Goal: Information Seeking & Learning: Learn about a topic

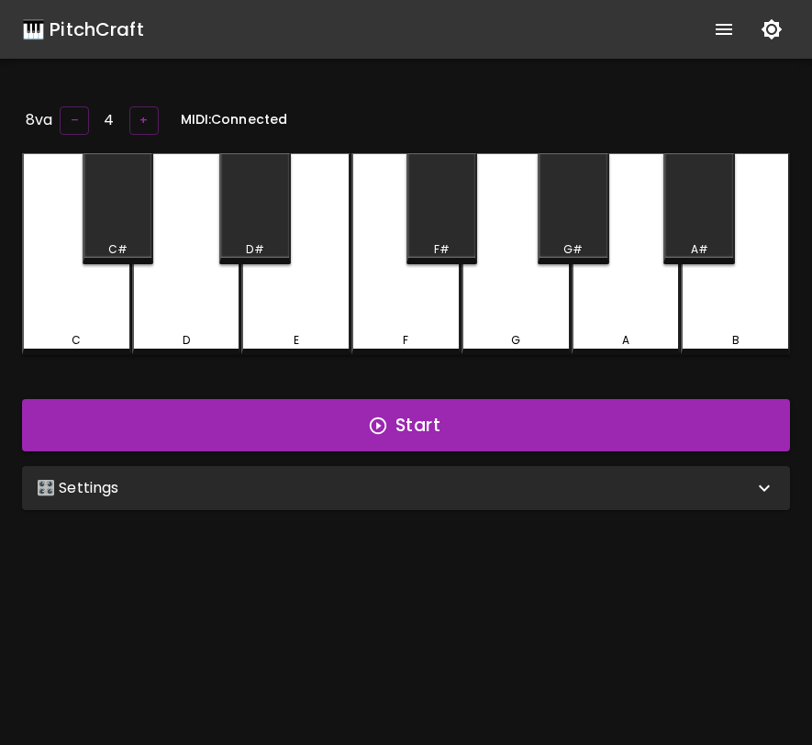
scroll to position [184, 0]
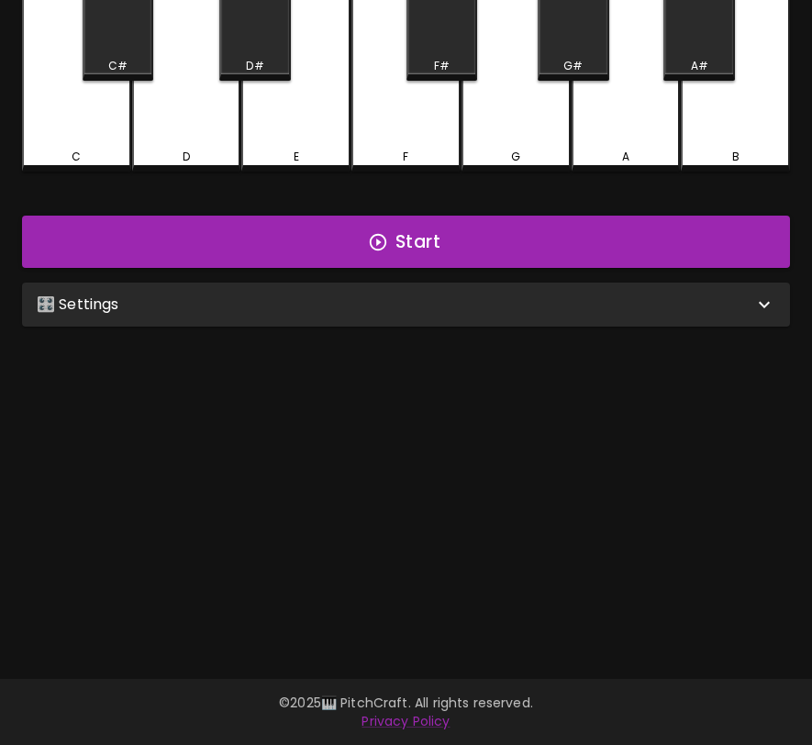
click at [505, 317] on div "🎛️ Settings" at bounding box center [406, 305] width 768 height 44
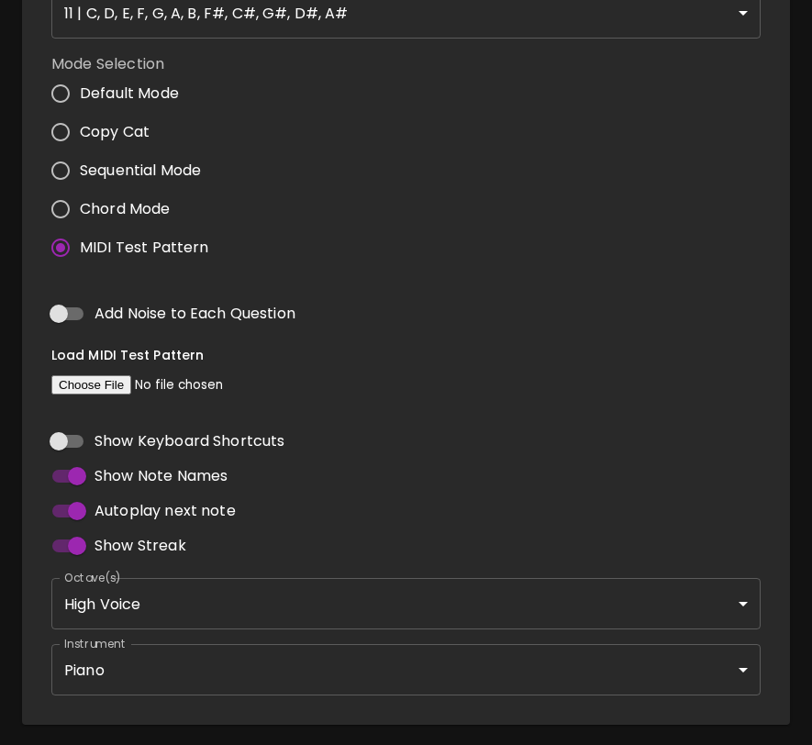
scroll to position [562, 0]
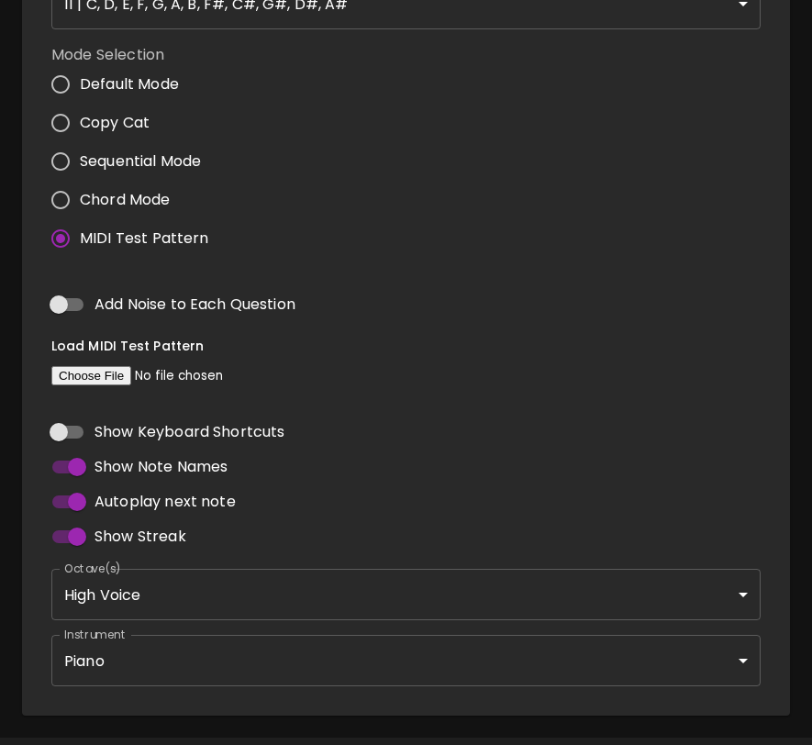
click at [106, 373] on input "file" at bounding box center [176, 375] width 250 height 19
type input "C:\fakepath\BWV772.MID"
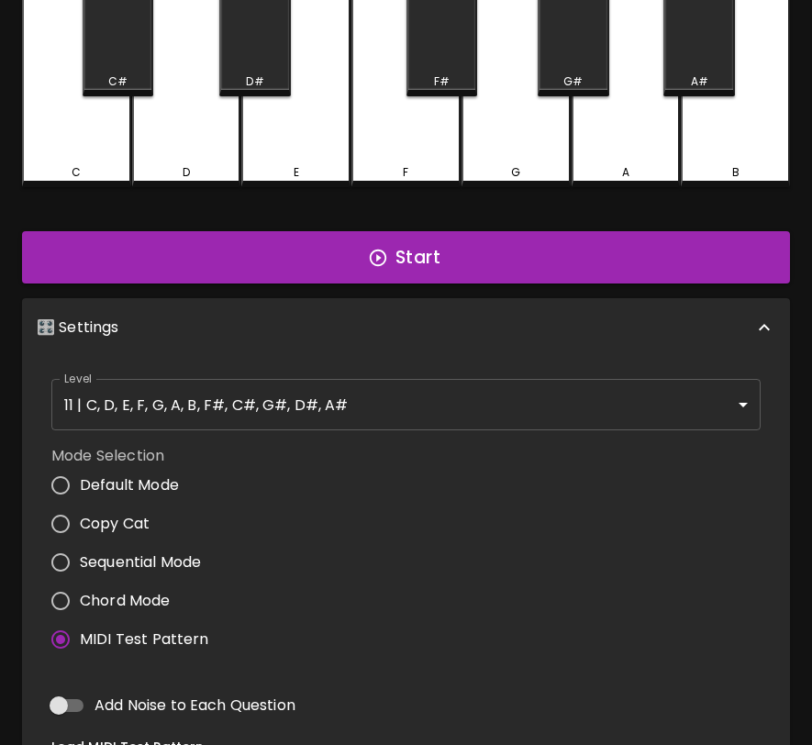
scroll to position [0, 0]
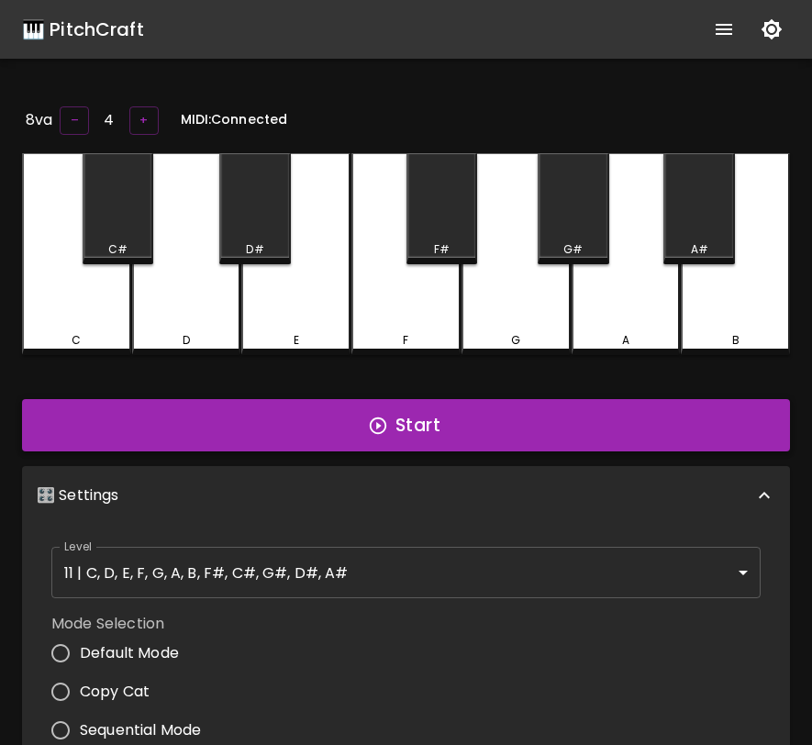
click at [554, 433] on button "Start" at bounding box center [406, 425] width 768 height 53
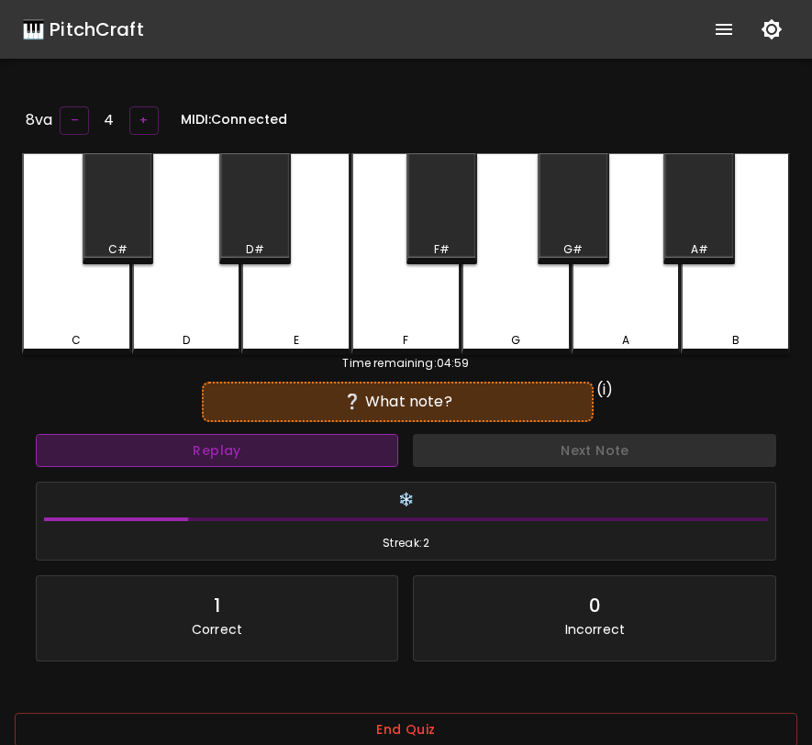
click at [324, 439] on button "Replay" at bounding box center [217, 451] width 363 height 34
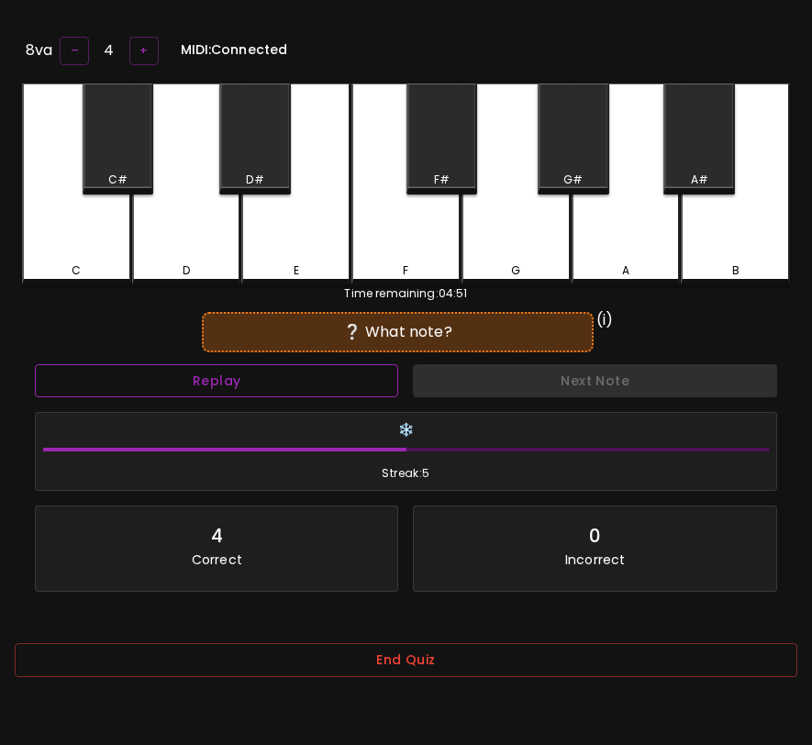
scroll to position [184, 0]
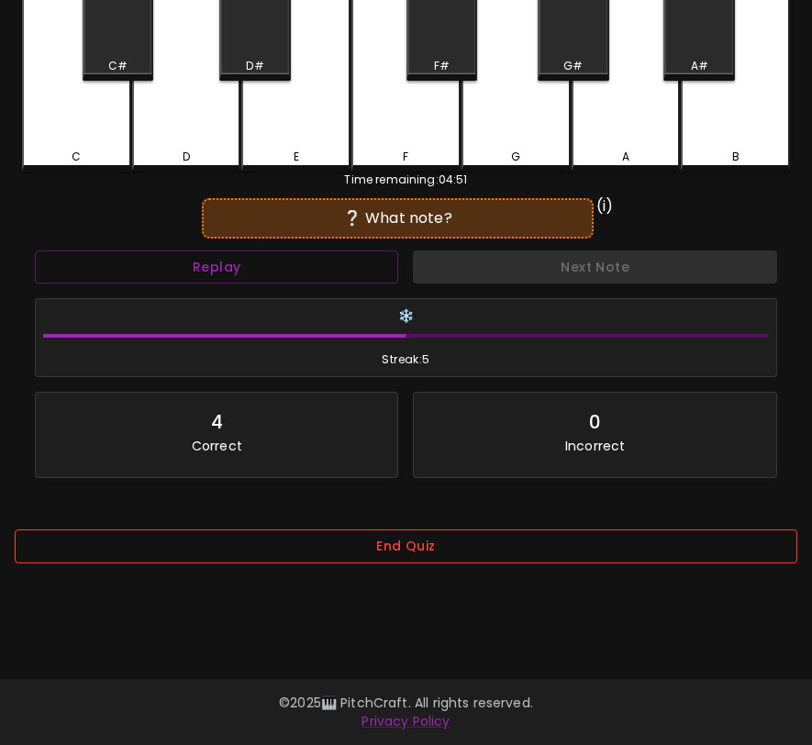
click at [323, 553] on button "End Quiz" at bounding box center [406, 547] width 783 height 34
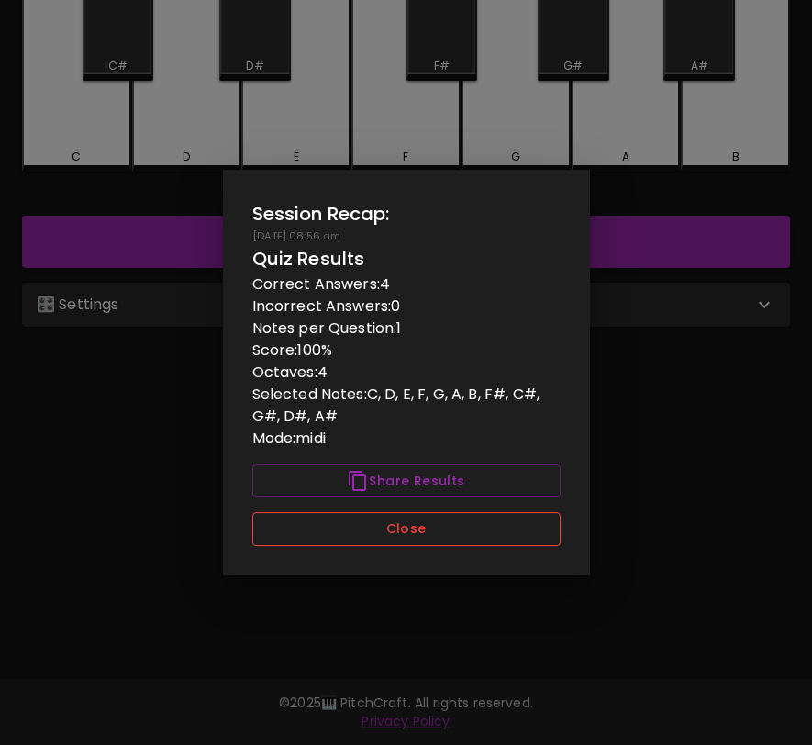
click at [335, 527] on button "Close" at bounding box center [406, 529] width 308 height 34
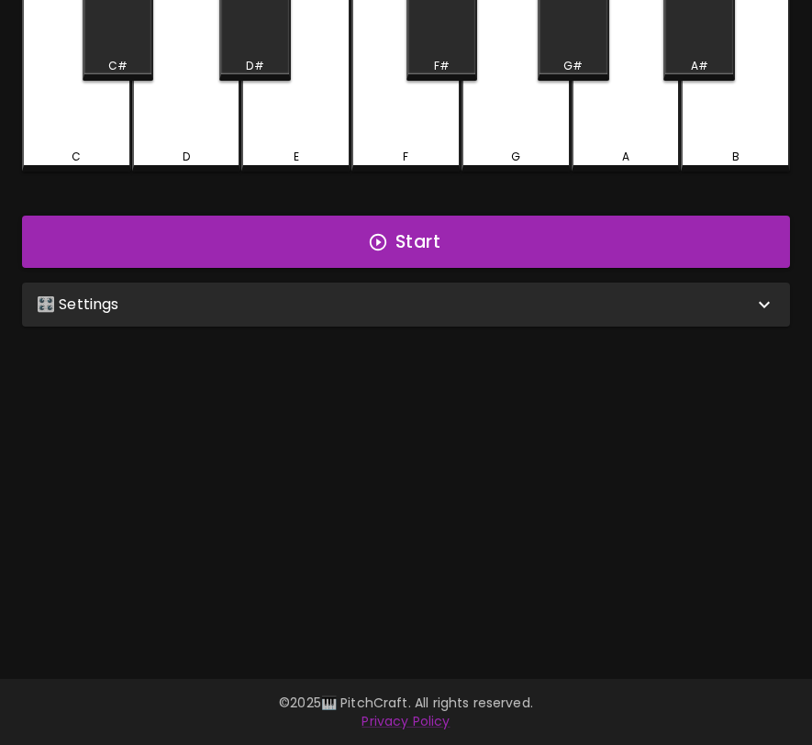
click at [383, 299] on div "🎛️ Settings" at bounding box center [395, 305] width 717 height 22
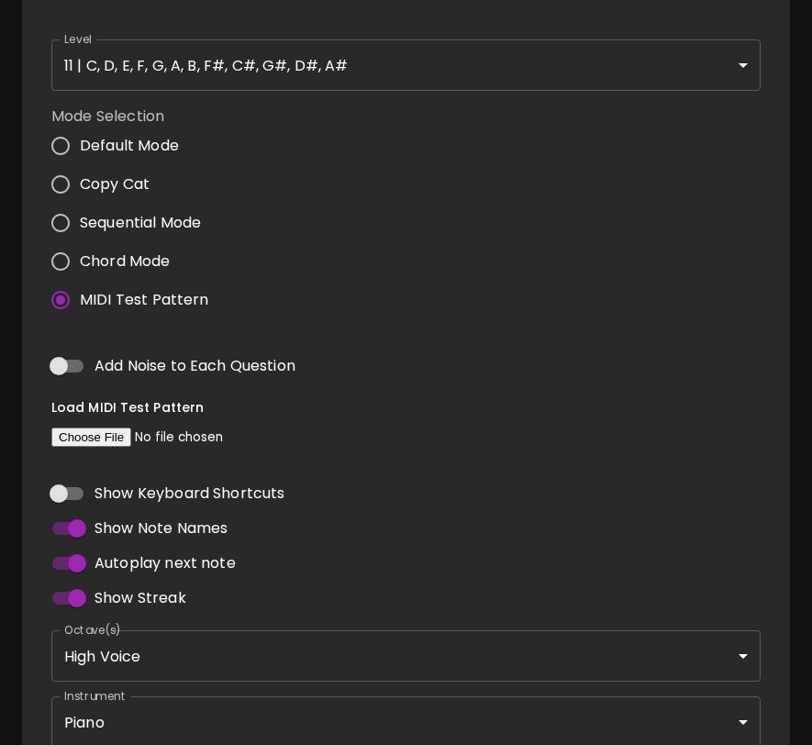
scroll to position [612, 0]
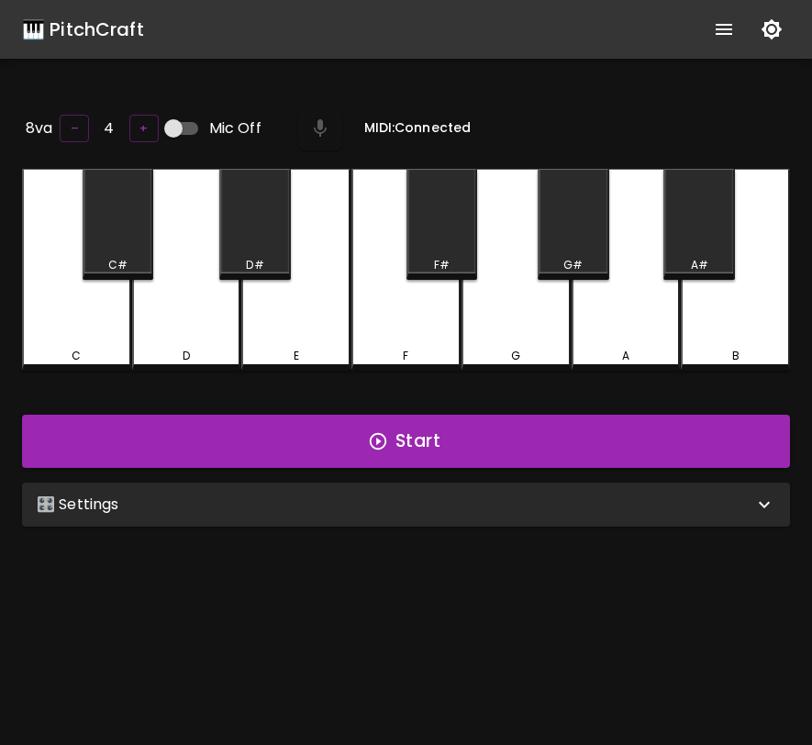
scroll to position [184, 0]
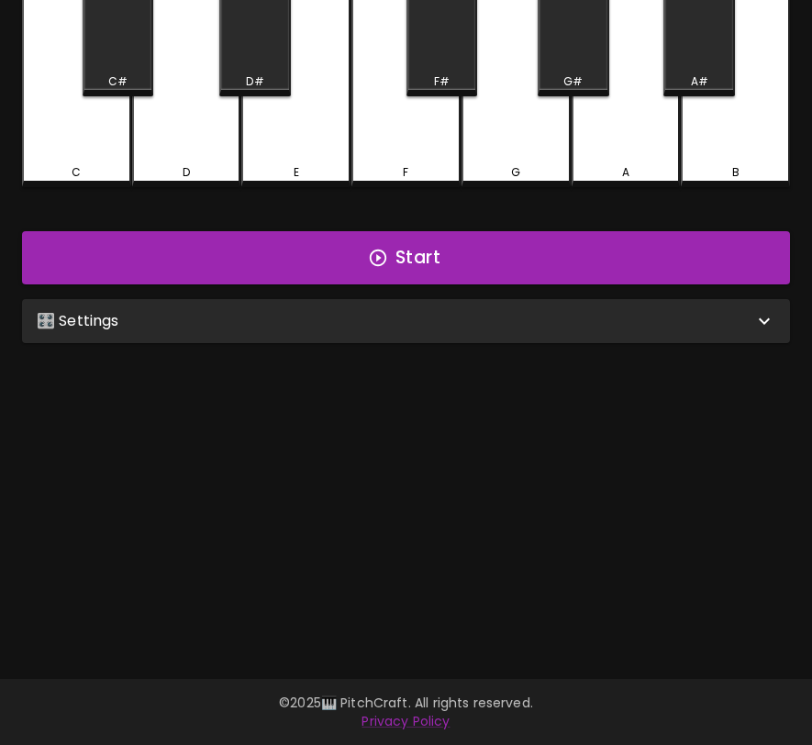
click at [255, 338] on div "🎛️ Settings" at bounding box center [406, 321] width 768 height 44
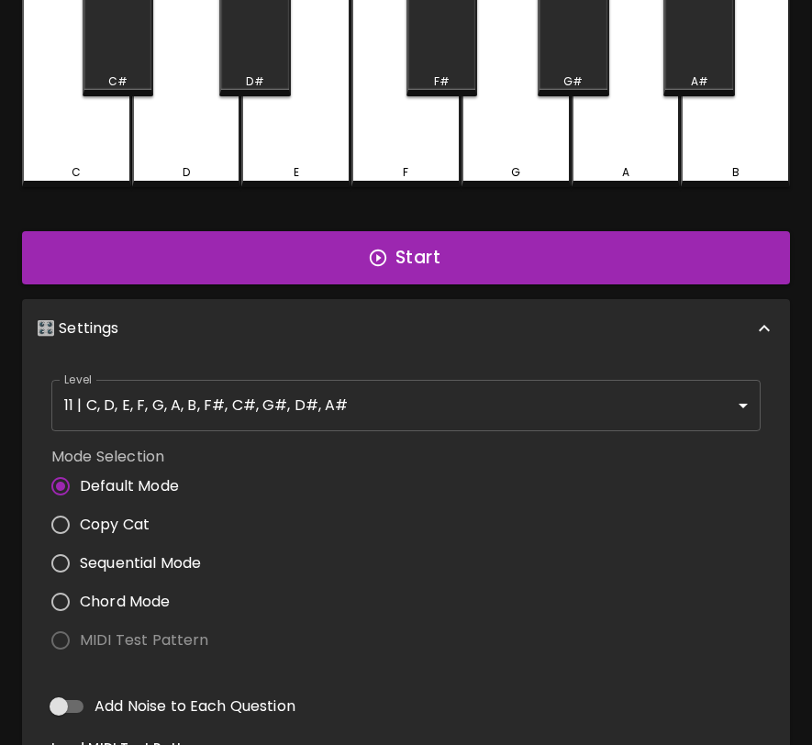
click at [59, 639] on label "MIDI Test Pattern" at bounding box center [125, 640] width 168 height 39
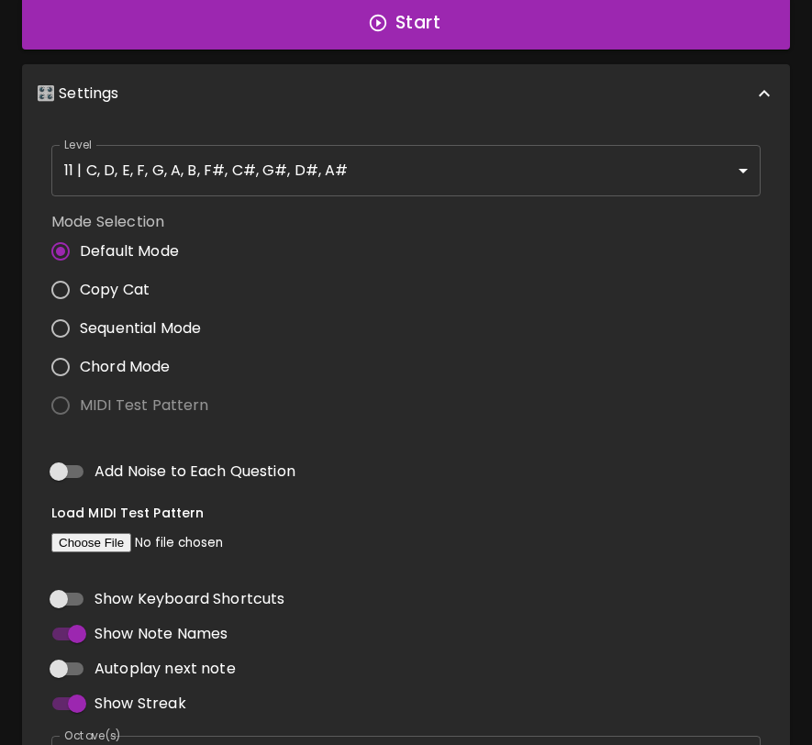
scroll to position [419, 0]
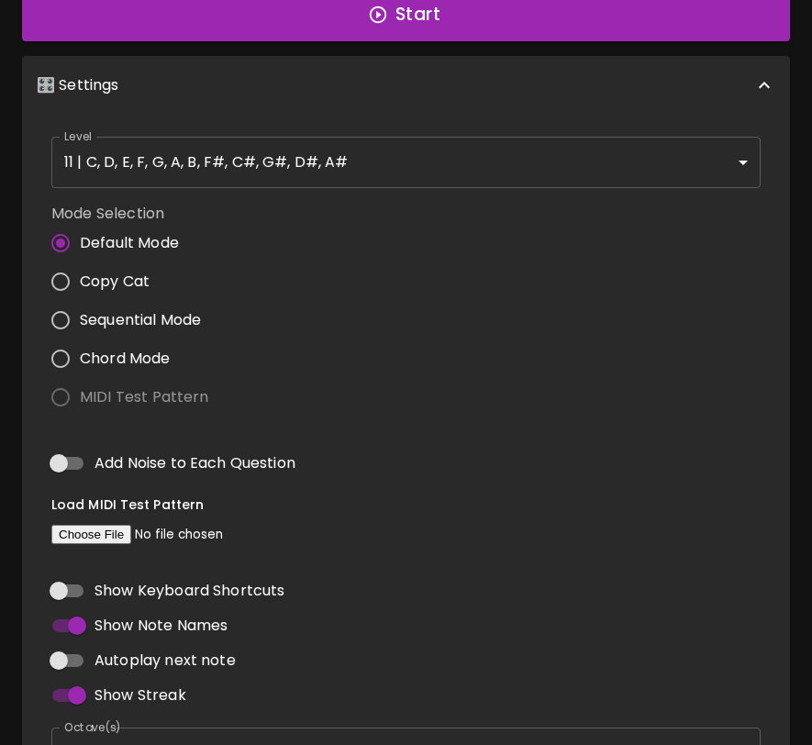
click at [106, 540] on input "file" at bounding box center [176, 534] width 250 height 19
type input "C:\fakepath\BWV772.MID"
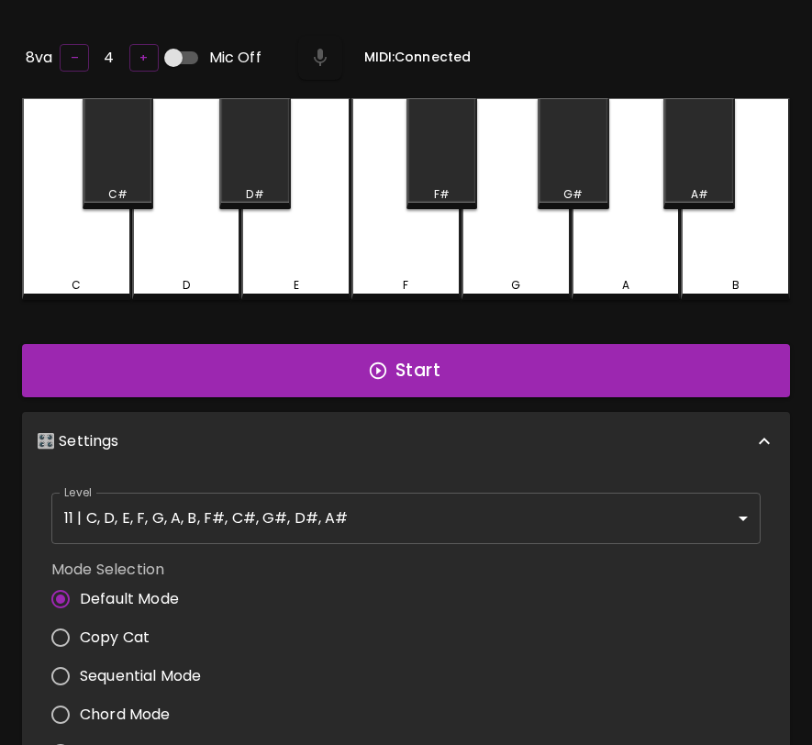
scroll to position [7, 0]
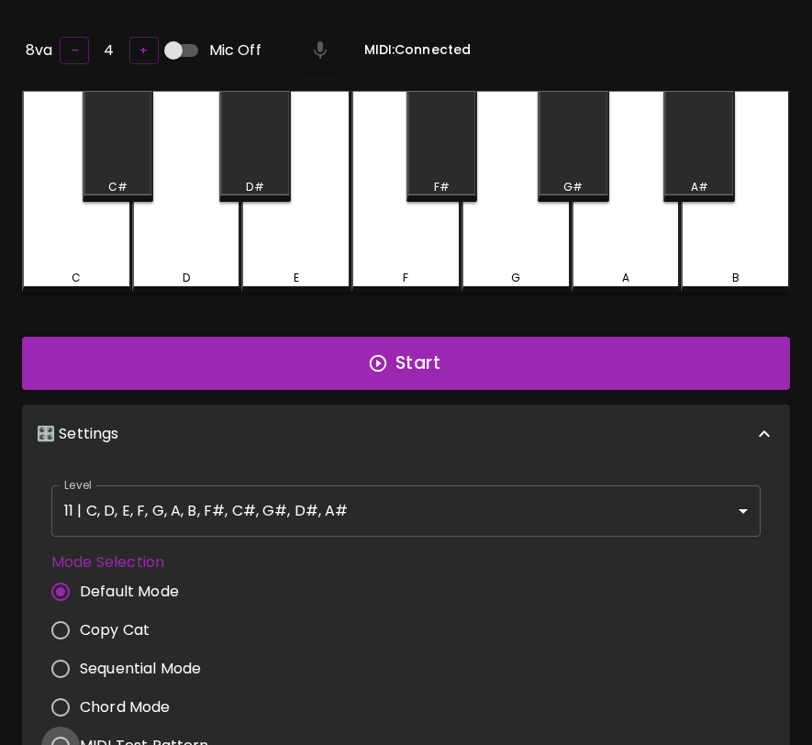
click at [60, 739] on input "MIDI Test Pattern" at bounding box center [60, 746] width 39 height 39
radio input "true"
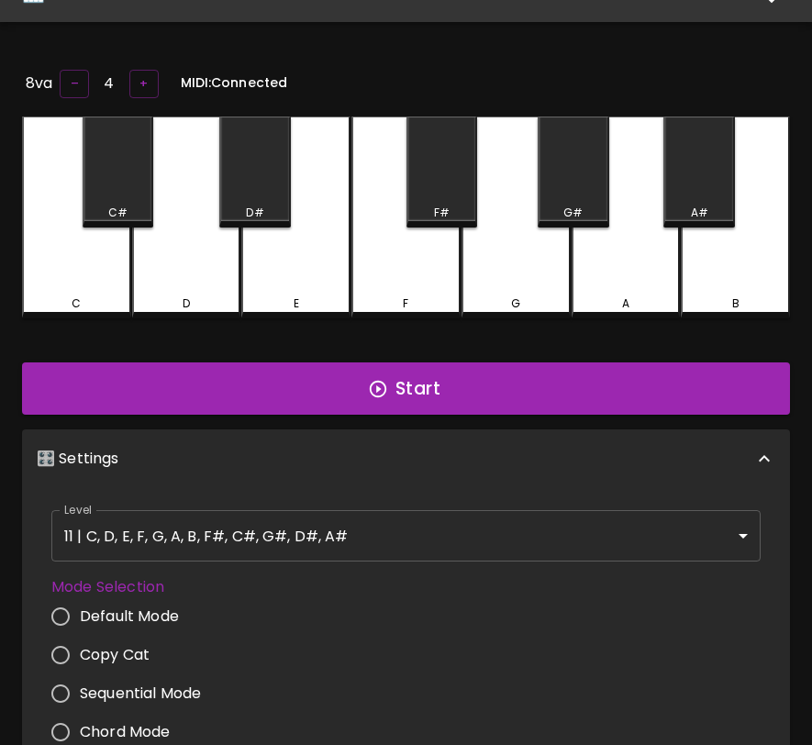
scroll to position [0, 0]
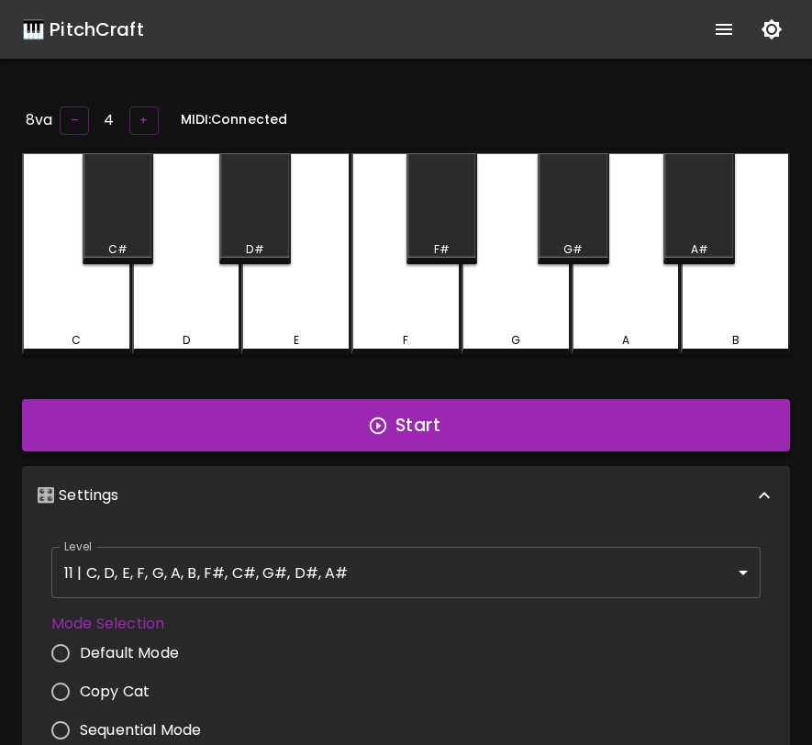
click at [307, 440] on button "Start" at bounding box center [406, 425] width 768 height 53
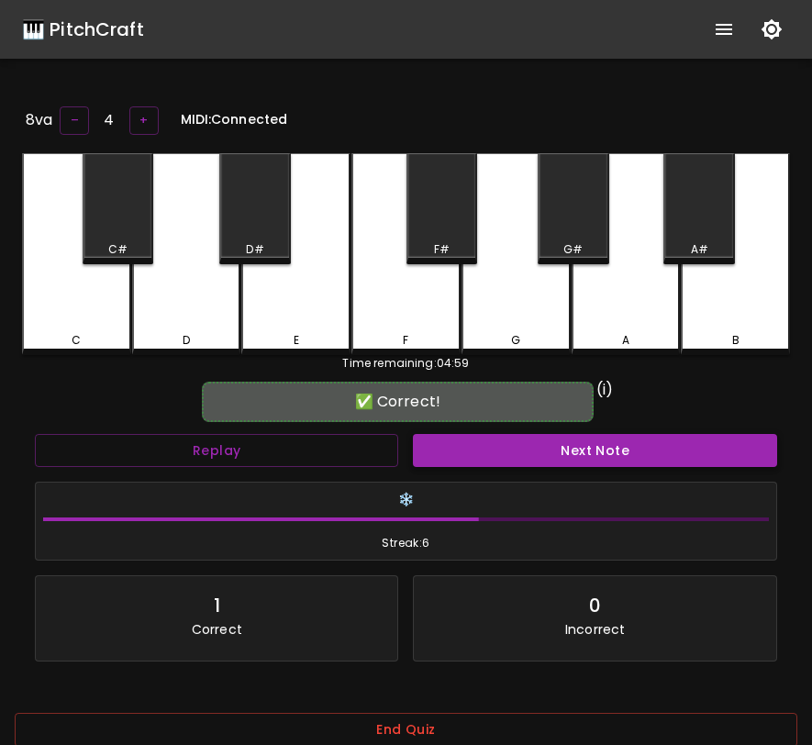
click at [453, 451] on button "Next Note" at bounding box center [594, 451] width 363 height 34
click at [765, 451] on button "Next Note" at bounding box center [594, 451] width 362 height 34
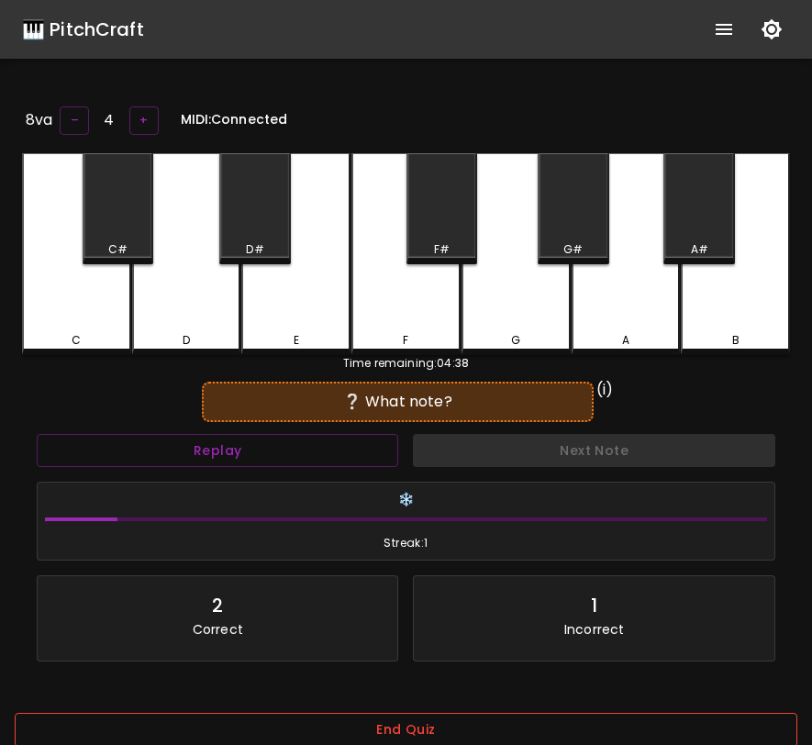
click at [645, 719] on button "End Quiz" at bounding box center [406, 730] width 783 height 34
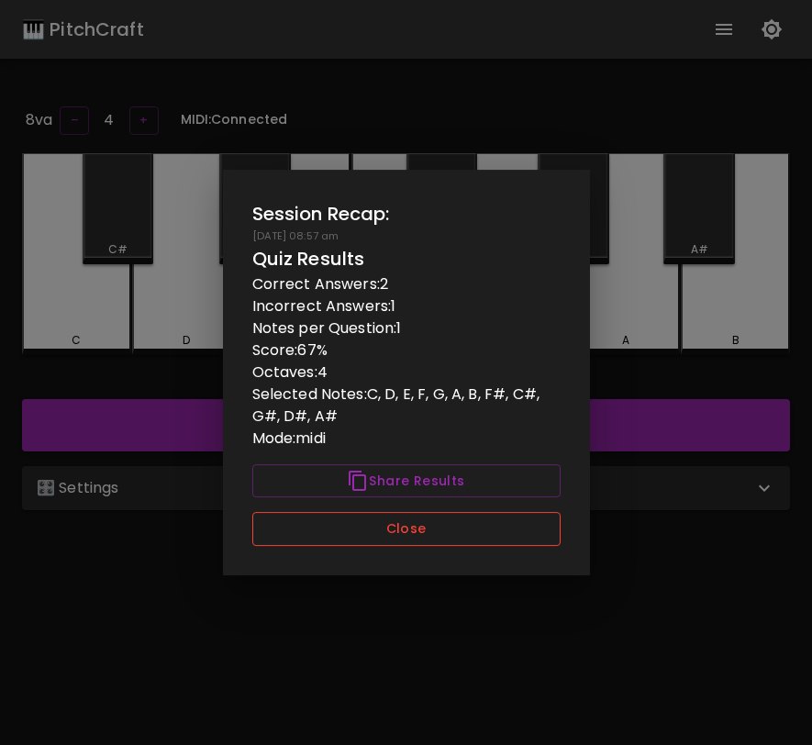
click at [537, 539] on button "Close" at bounding box center [406, 529] width 308 height 34
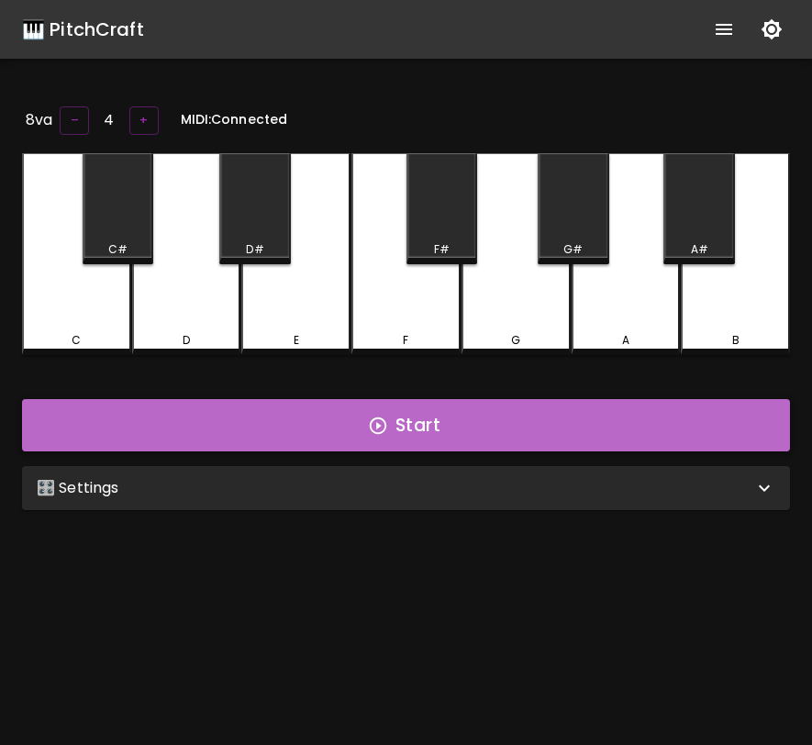
click at [573, 426] on button "Start" at bounding box center [406, 425] width 768 height 53
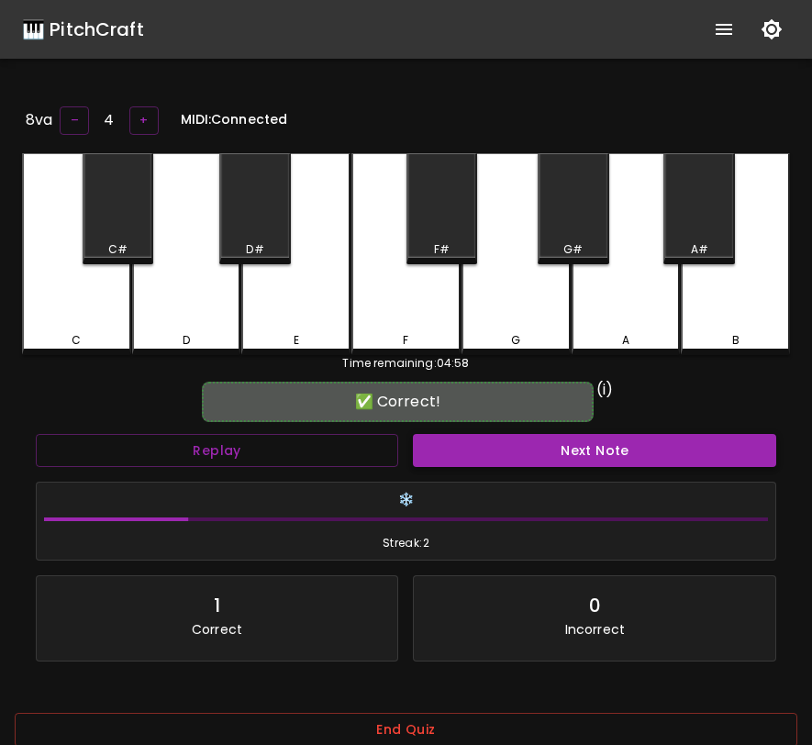
click at [490, 457] on button "Next Note" at bounding box center [594, 451] width 363 height 34
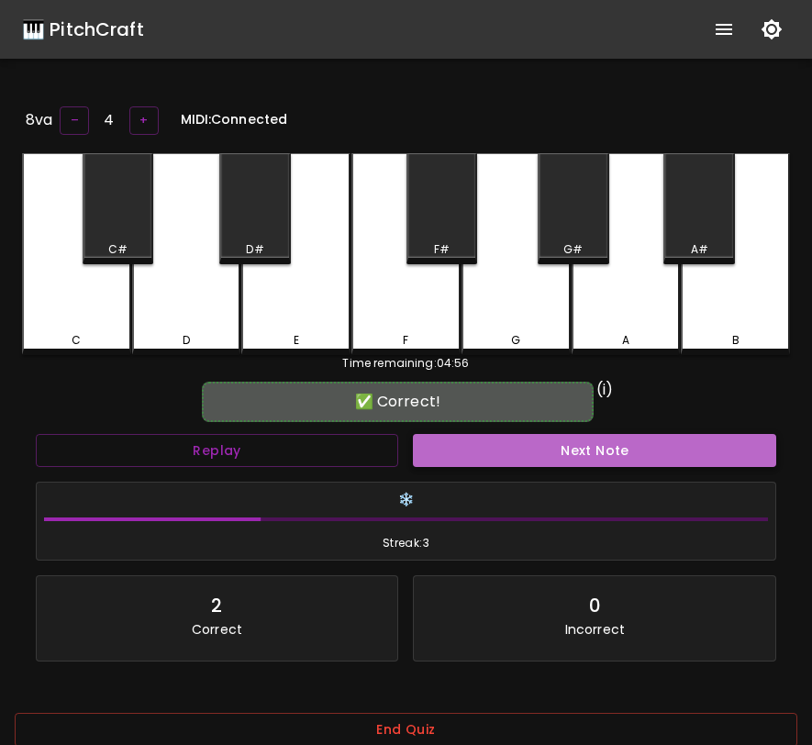
click at [490, 455] on button "Next Note" at bounding box center [594, 451] width 363 height 34
click at [493, 453] on button "Next Note" at bounding box center [594, 451] width 363 height 34
click at [492, 453] on button "Next Note" at bounding box center [594, 451] width 363 height 34
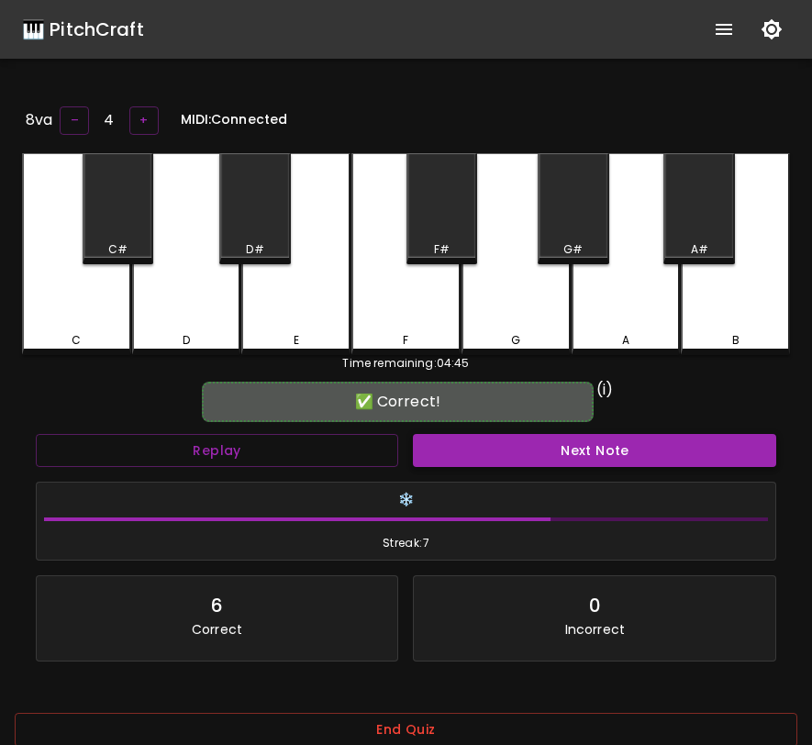
click at [492, 453] on button "Next Note" at bounding box center [594, 451] width 363 height 34
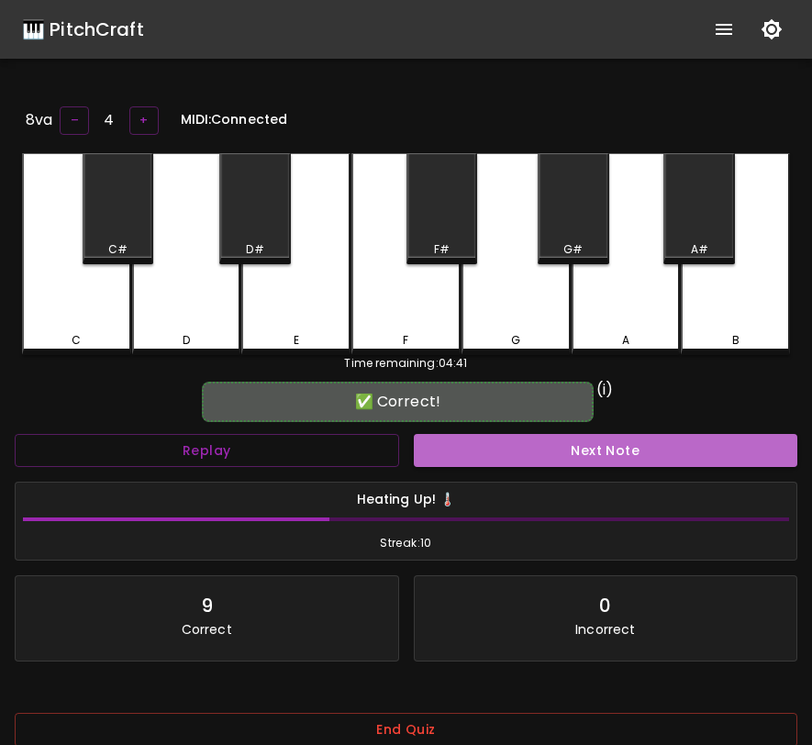
click at [492, 453] on button "Next Note" at bounding box center [606, 451] width 385 height 34
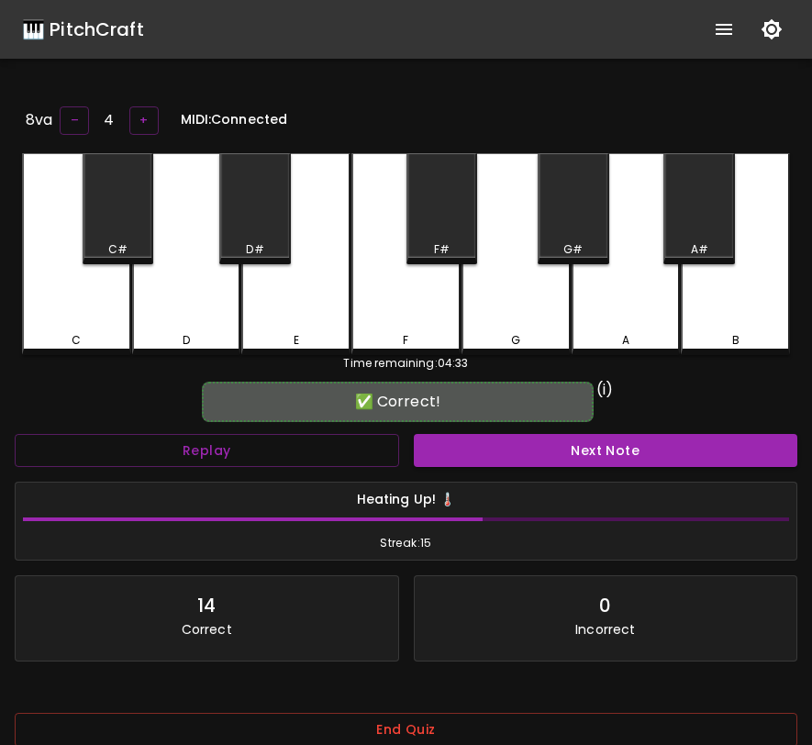
click at [492, 453] on button "Next Note" at bounding box center [606, 451] width 385 height 34
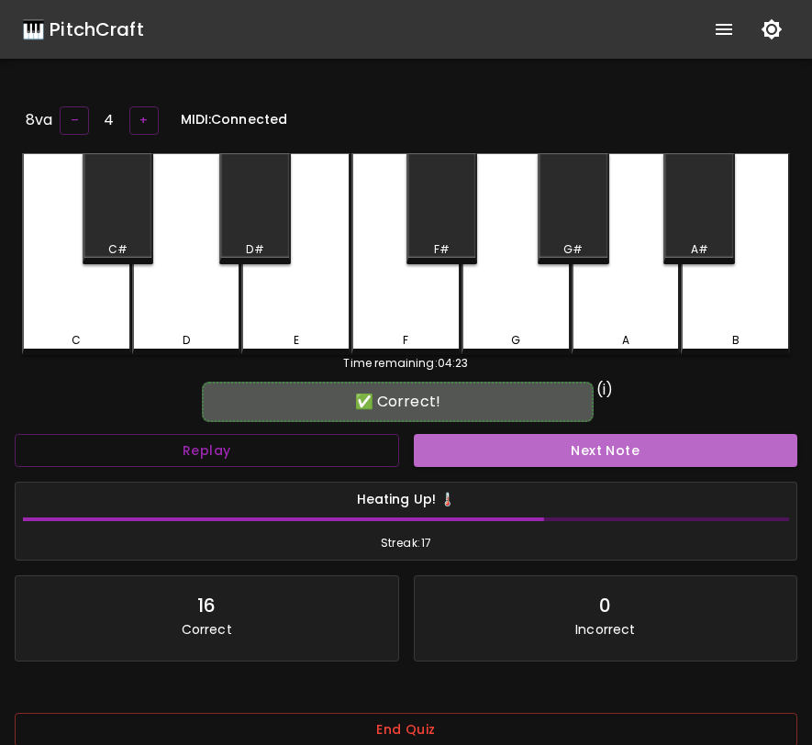
click at [492, 453] on button "Next Note" at bounding box center [606, 451] width 385 height 34
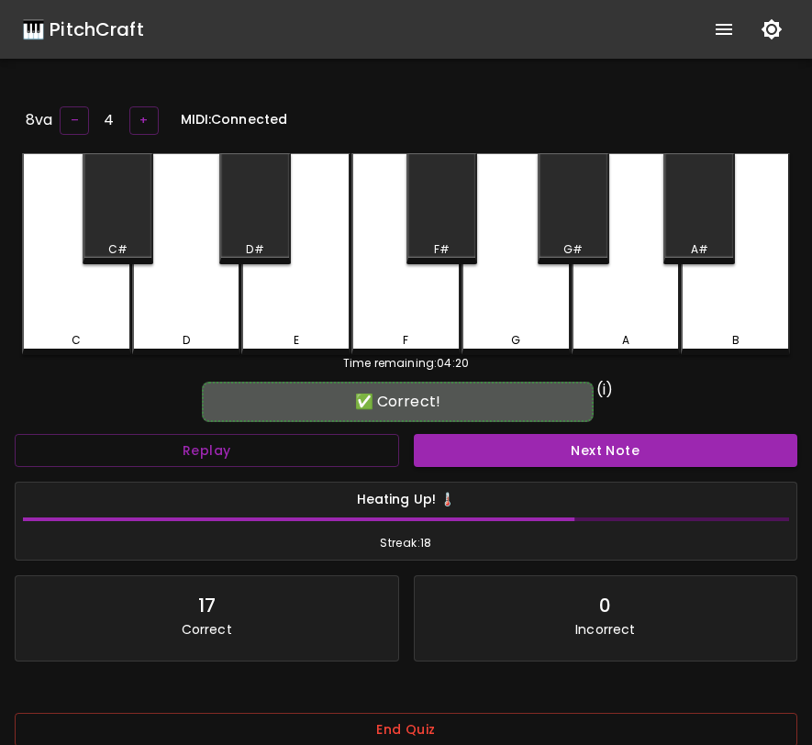
click at [492, 453] on button "Next Note" at bounding box center [606, 451] width 385 height 34
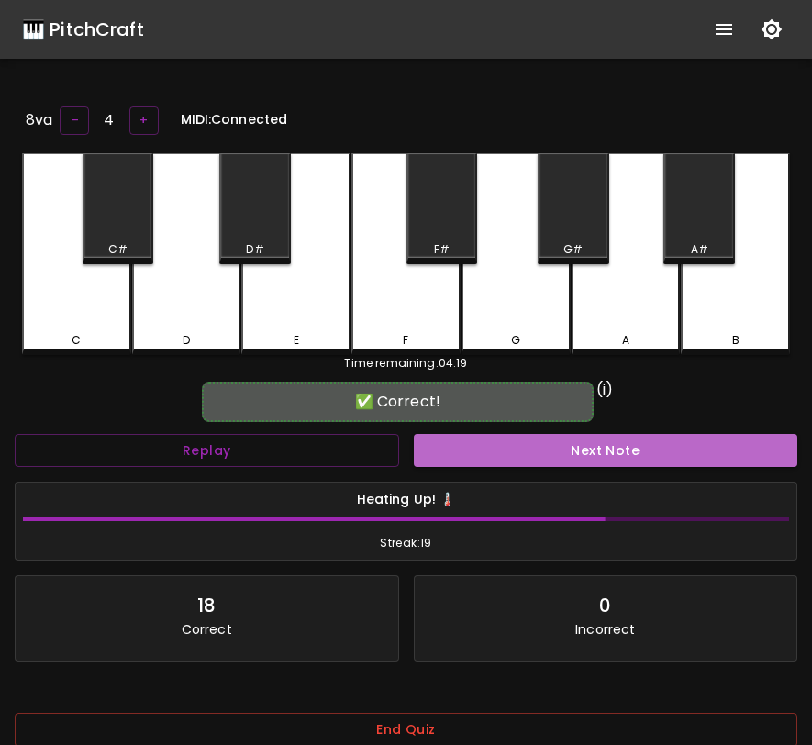
click at [492, 453] on button "Next Note" at bounding box center [606, 451] width 385 height 34
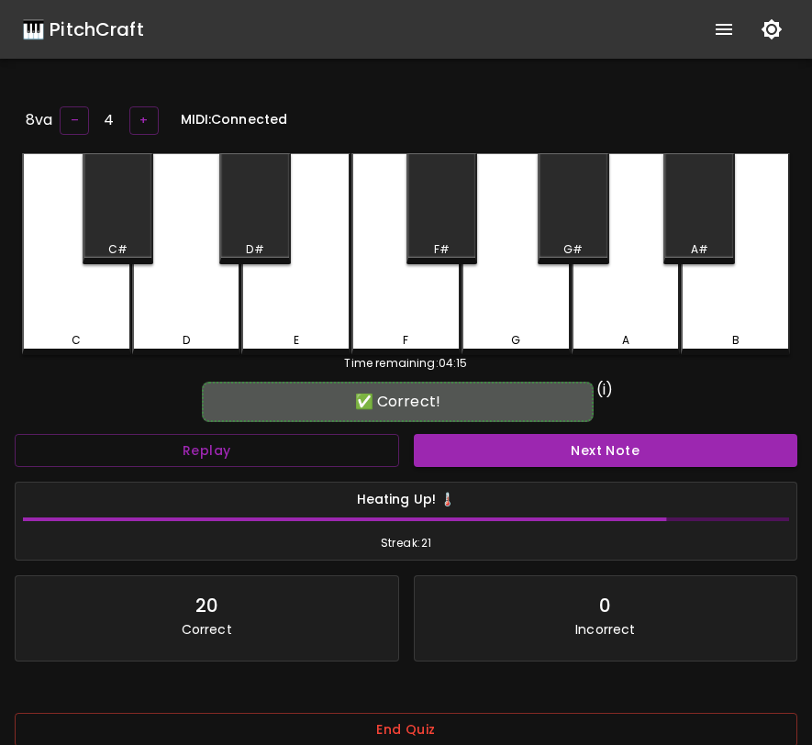
click at [492, 453] on button "Next Note" at bounding box center [606, 451] width 385 height 34
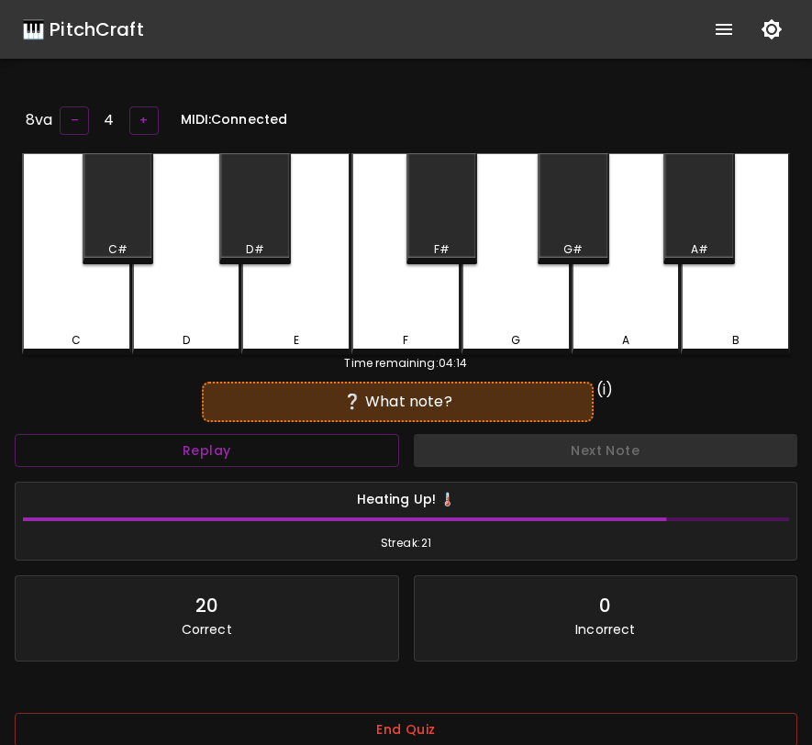
click at [492, 453] on div "Next Note" at bounding box center [606, 451] width 399 height 49
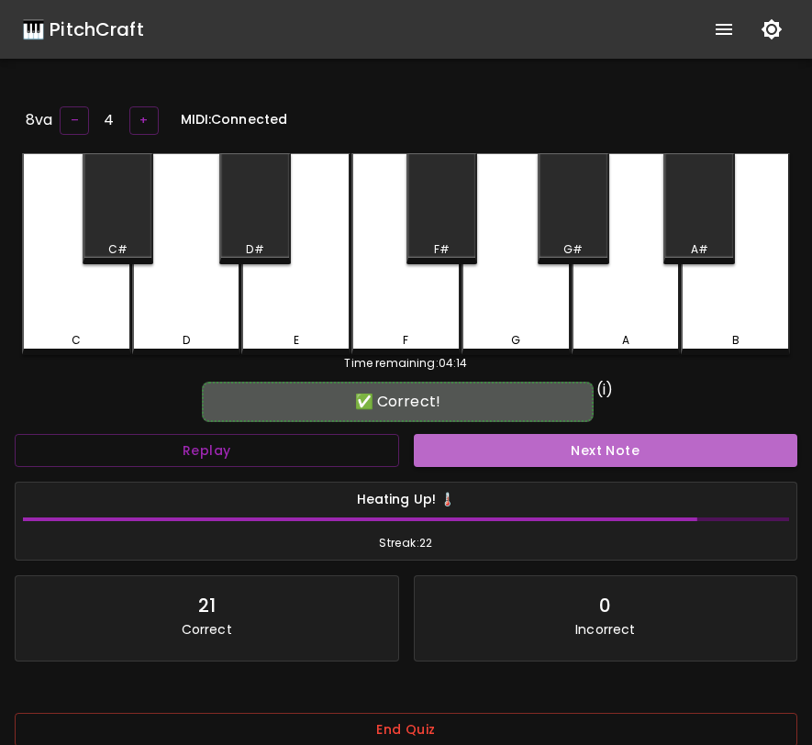
click at [492, 453] on button "Next Note" at bounding box center [606, 451] width 385 height 34
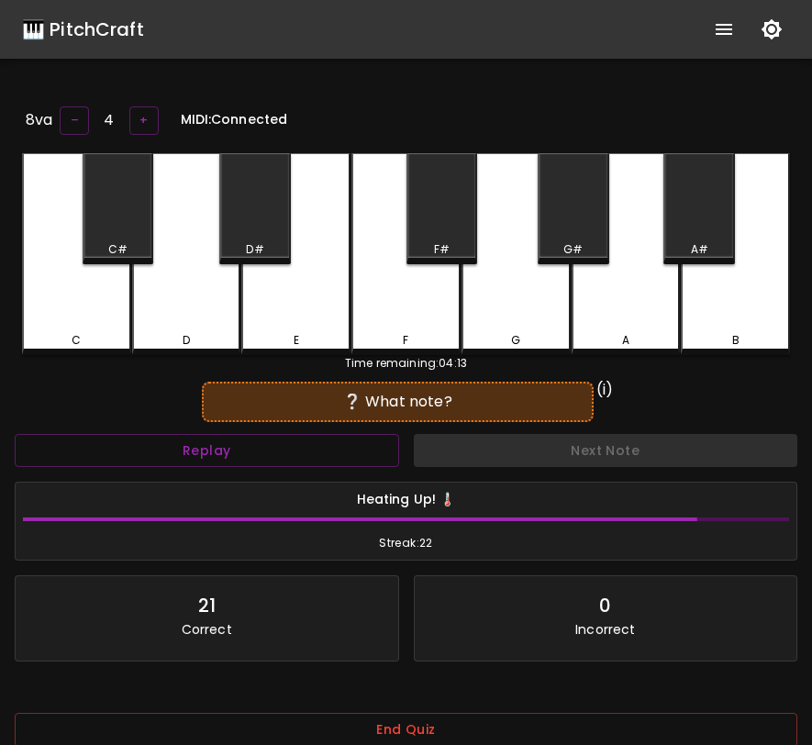
scroll to position [184, 0]
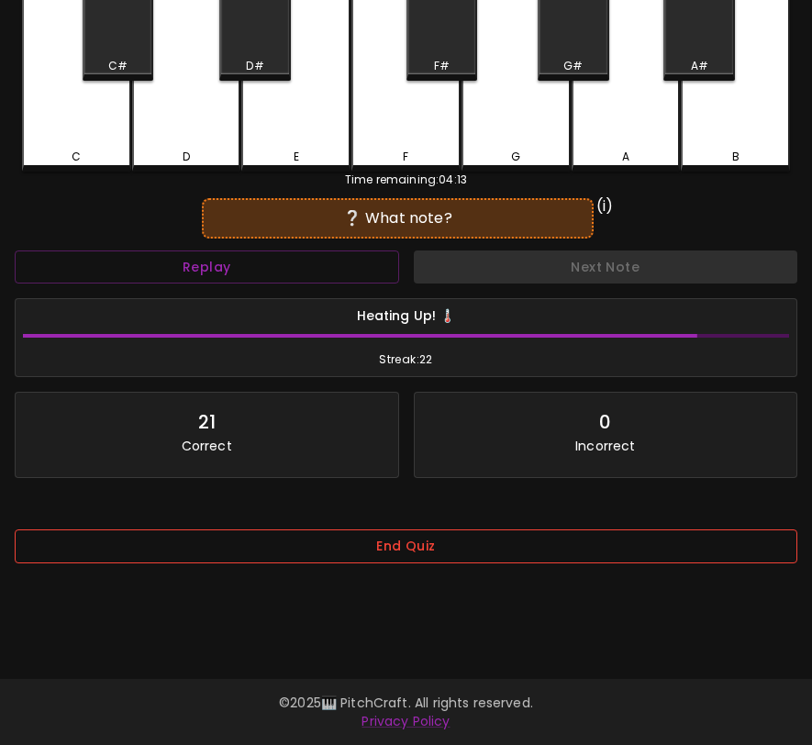
click at [478, 543] on button "End Quiz" at bounding box center [406, 547] width 783 height 34
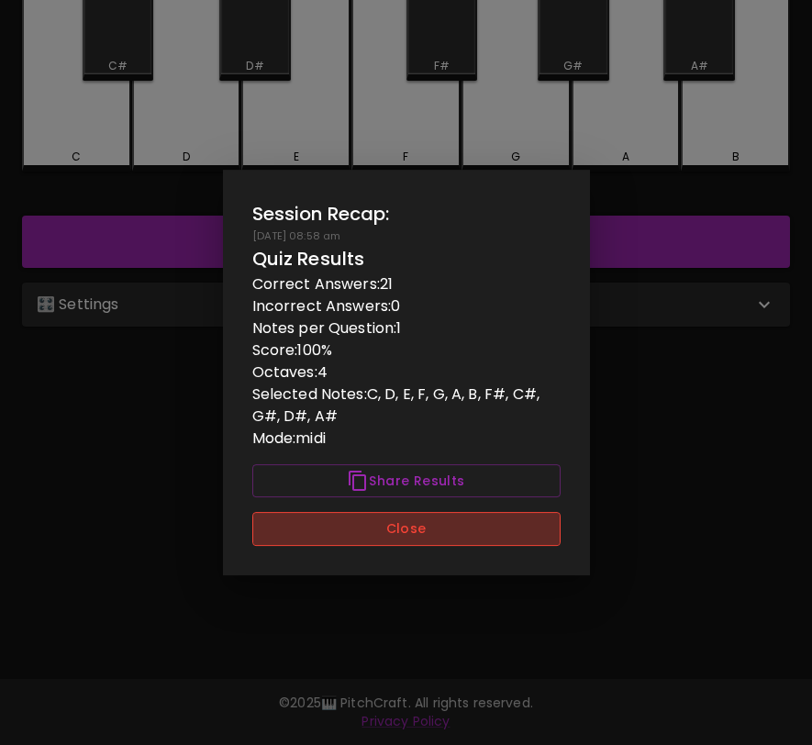
click at [479, 542] on button "Close" at bounding box center [406, 529] width 308 height 34
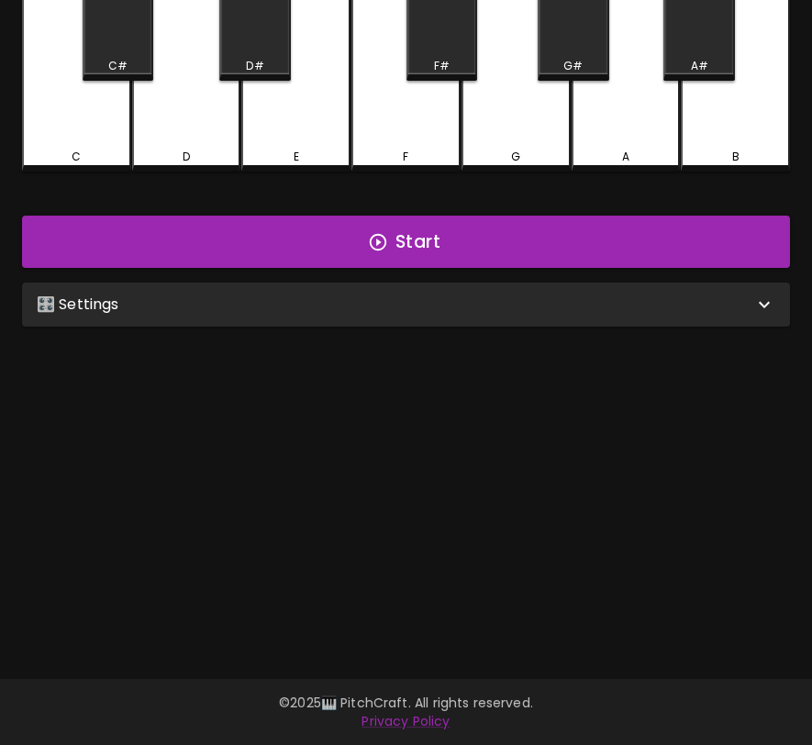
click at [538, 298] on div "🎛️ Settings" at bounding box center [395, 305] width 717 height 22
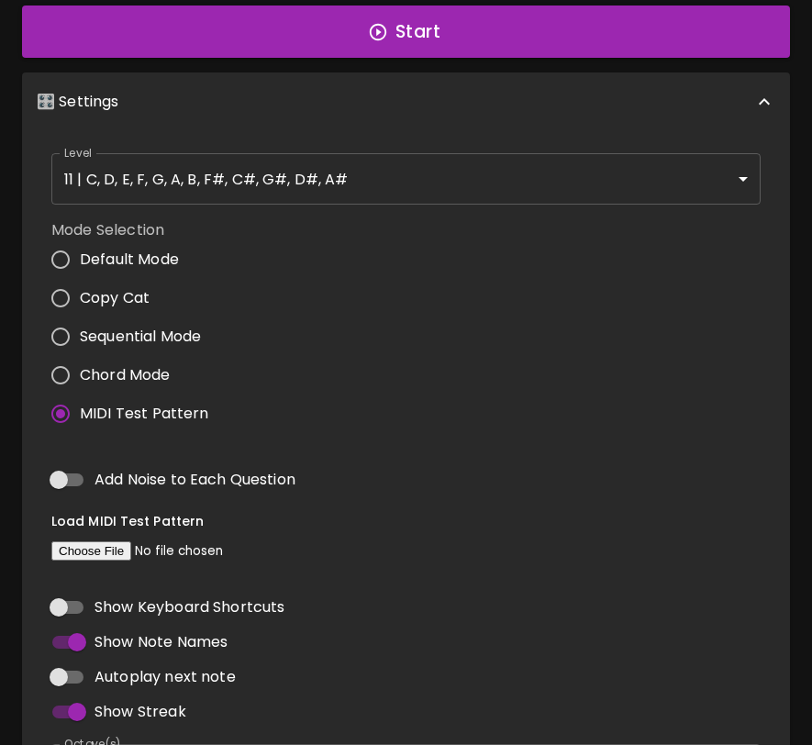
scroll to position [452, 0]
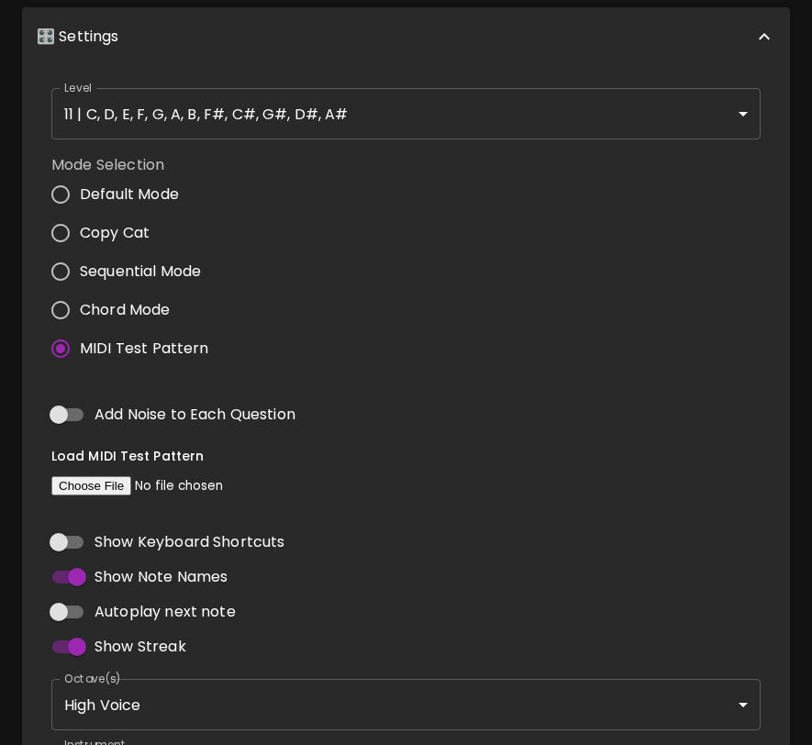
click at [106, 481] on input "file" at bounding box center [176, 485] width 250 height 19
type input "C:\fakepath\BWV772.MID"
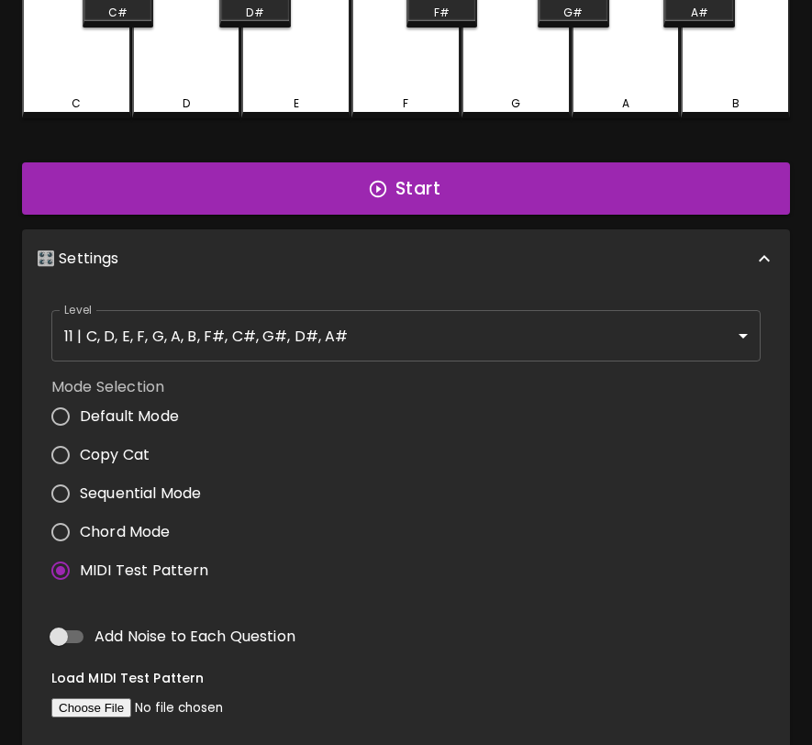
scroll to position [184, 0]
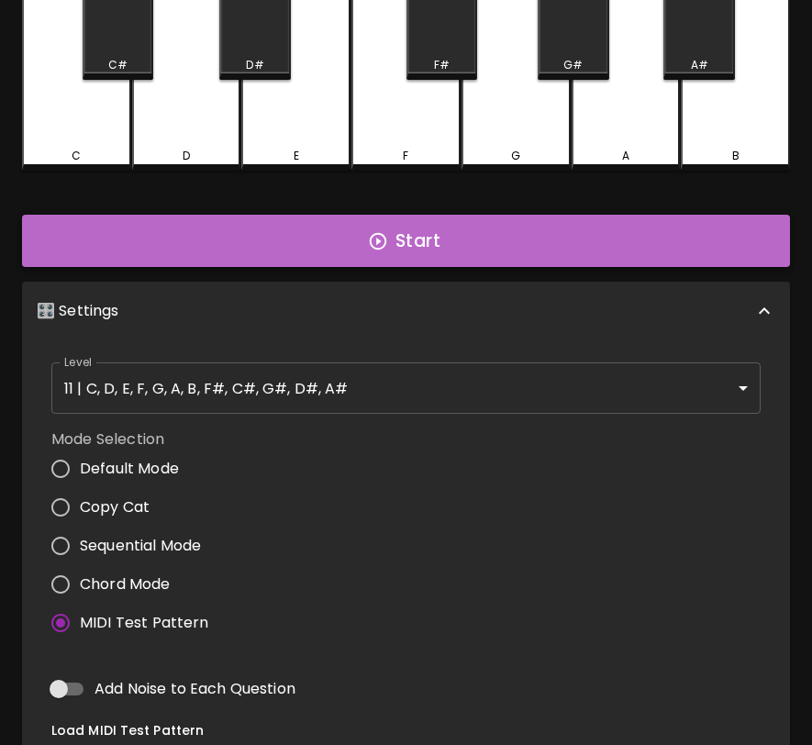
click at [383, 246] on icon "button" at bounding box center [378, 241] width 20 height 20
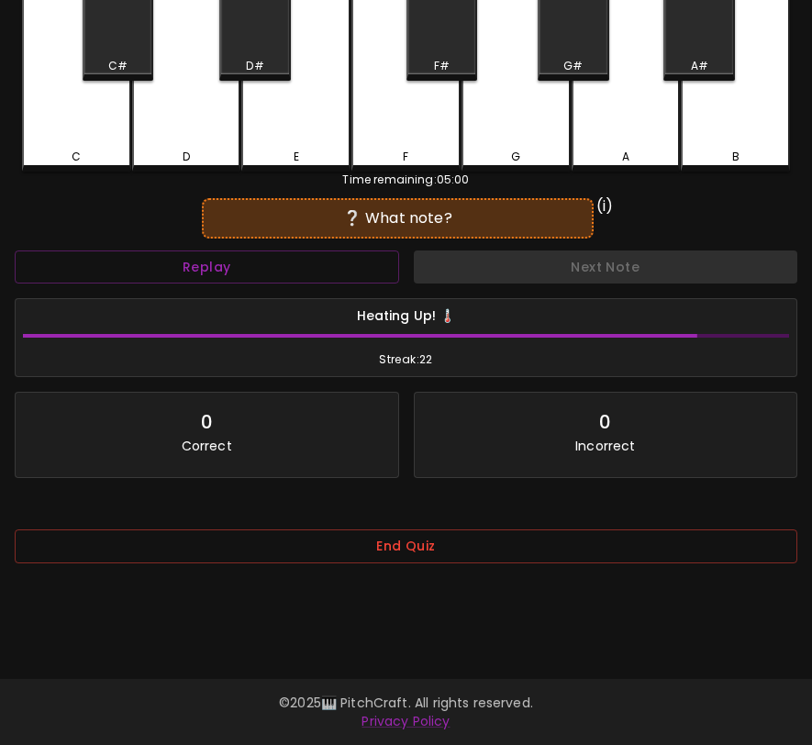
click at [597, 206] on div "❔ What note? (i)" at bounding box center [406, 218] width 783 height 46
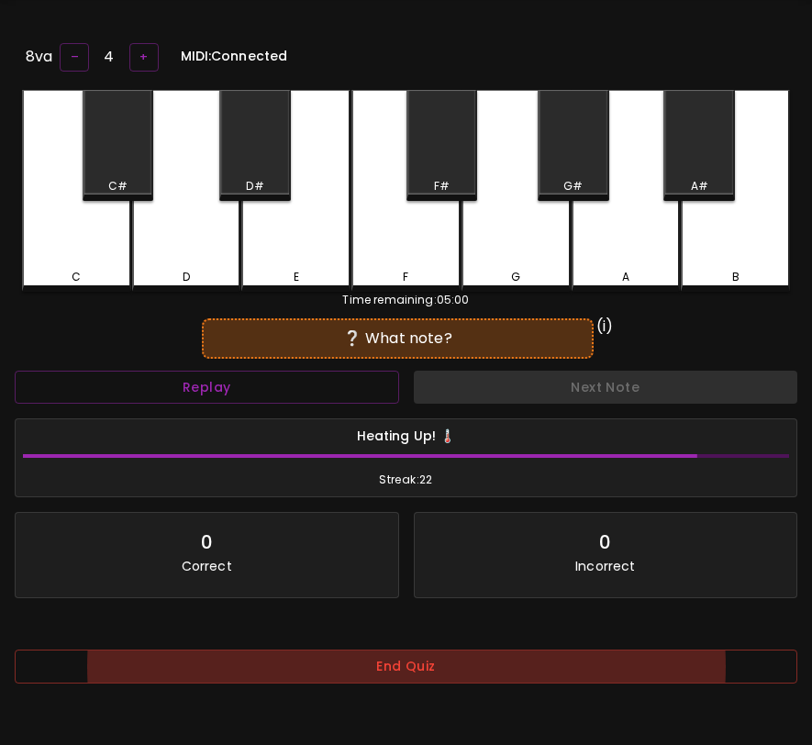
scroll to position [53, 0]
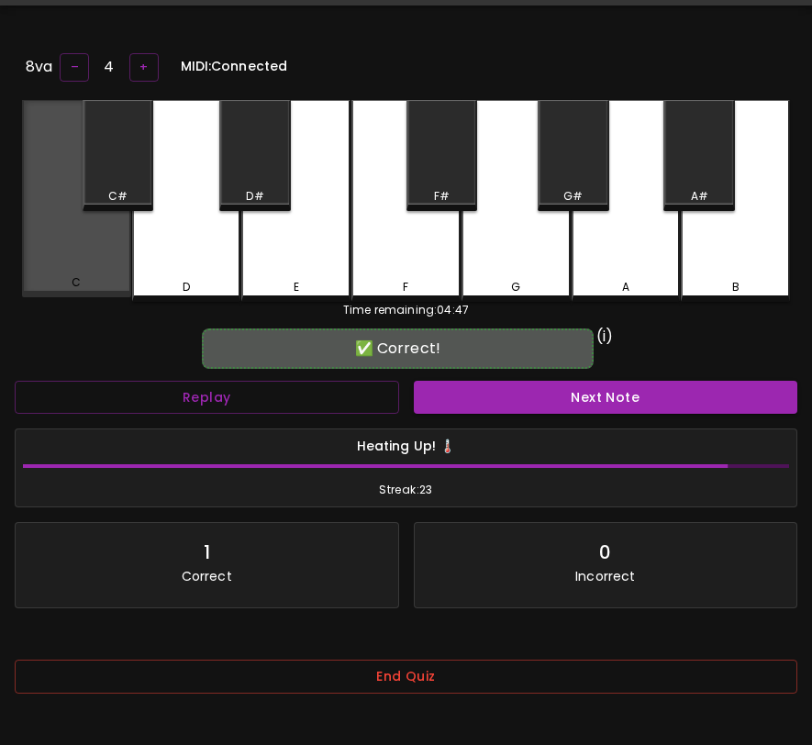
click at [92, 258] on div "C" at bounding box center [76, 199] width 109 height 198
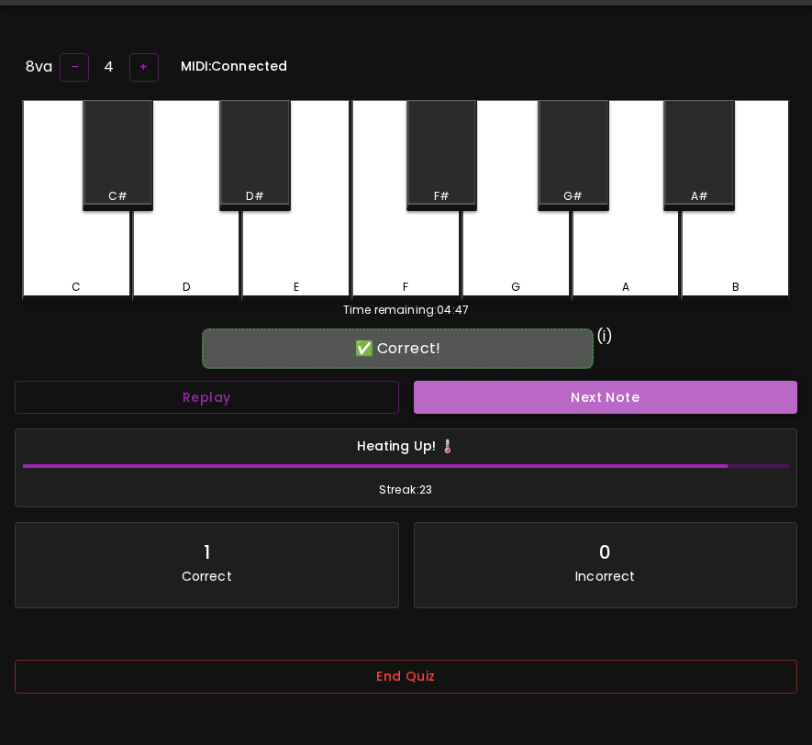
click at [540, 401] on button "Next Note" at bounding box center [606, 398] width 385 height 34
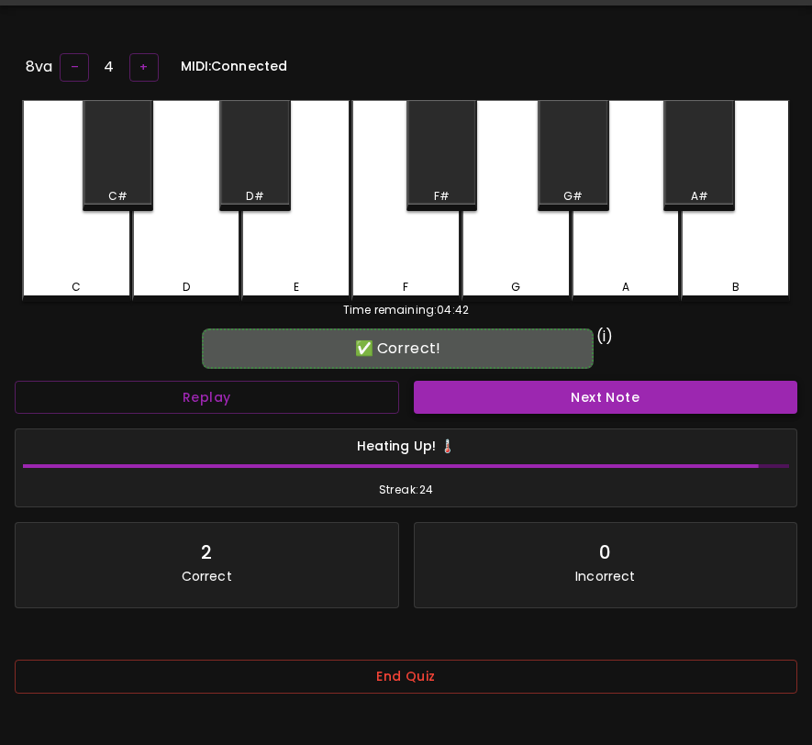
click at [539, 401] on button "Next Note" at bounding box center [606, 398] width 385 height 34
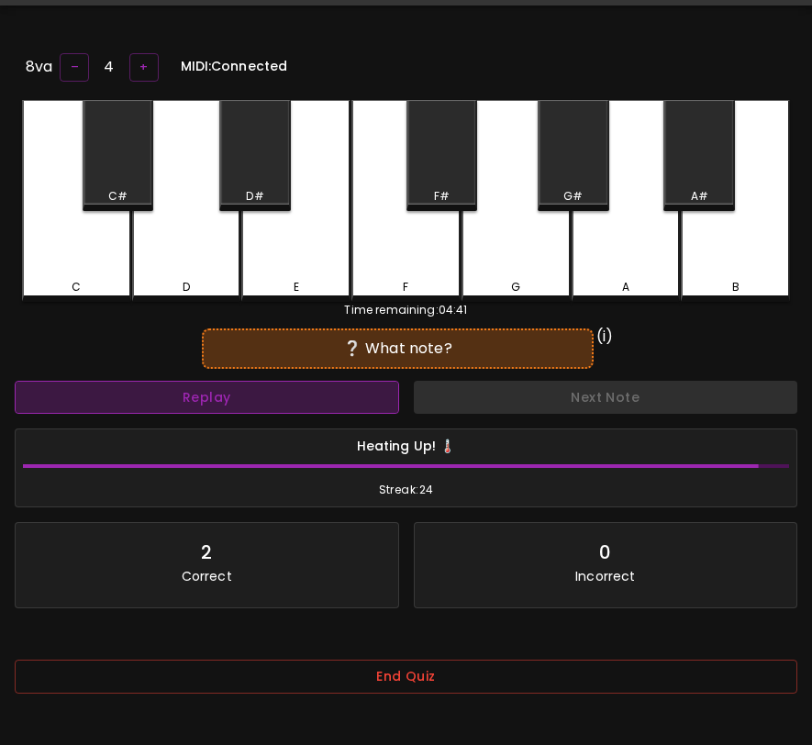
click at [359, 381] on button "Replay" at bounding box center [207, 398] width 385 height 34
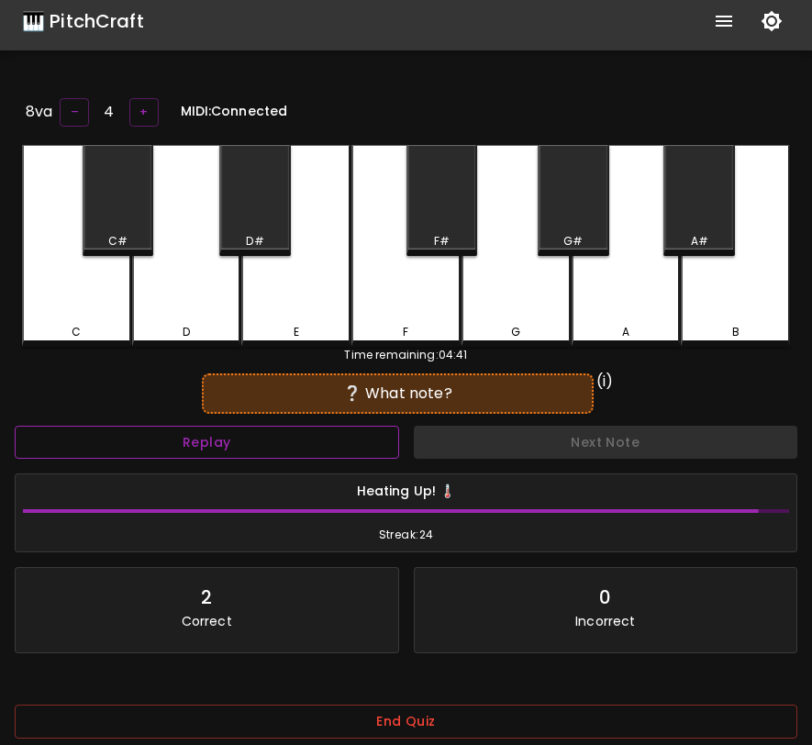
scroll to position [0, 0]
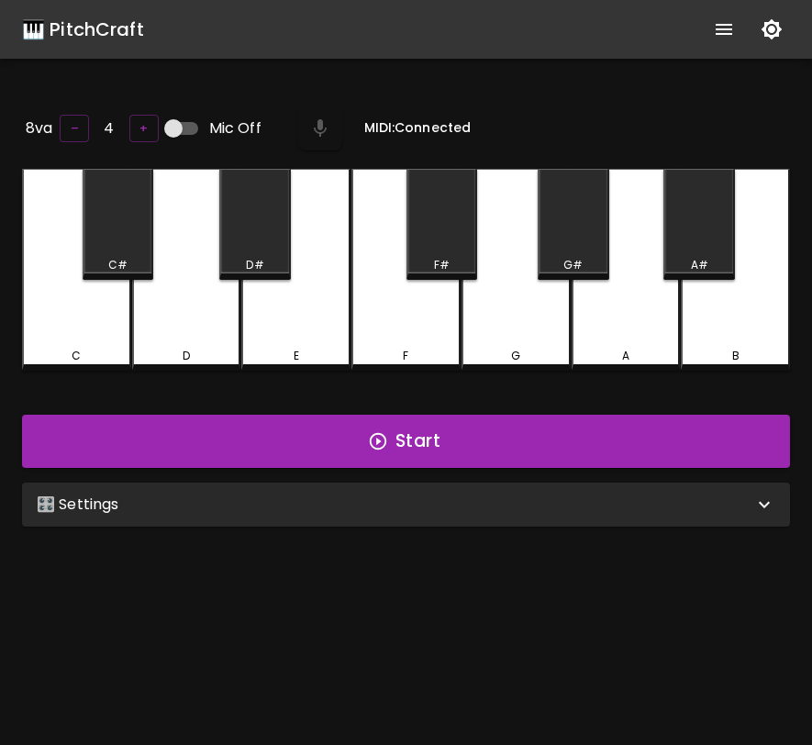
click at [555, 498] on div "🎛️ Settings" at bounding box center [395, 505] width 717 height 22
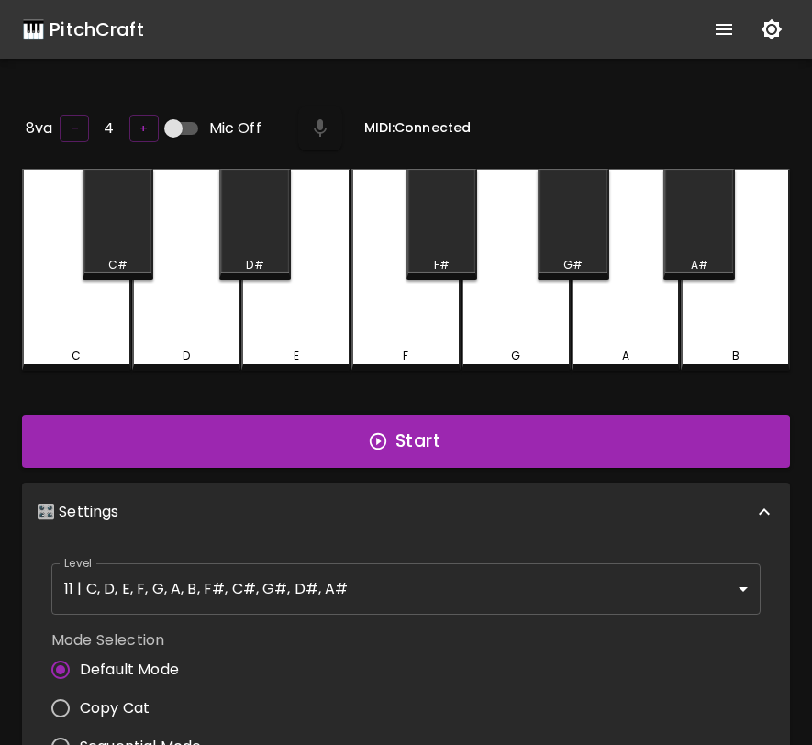
click at [555, 501] on div "🎛️ Settings" at bounding box center [395, 512] width 717 height 22
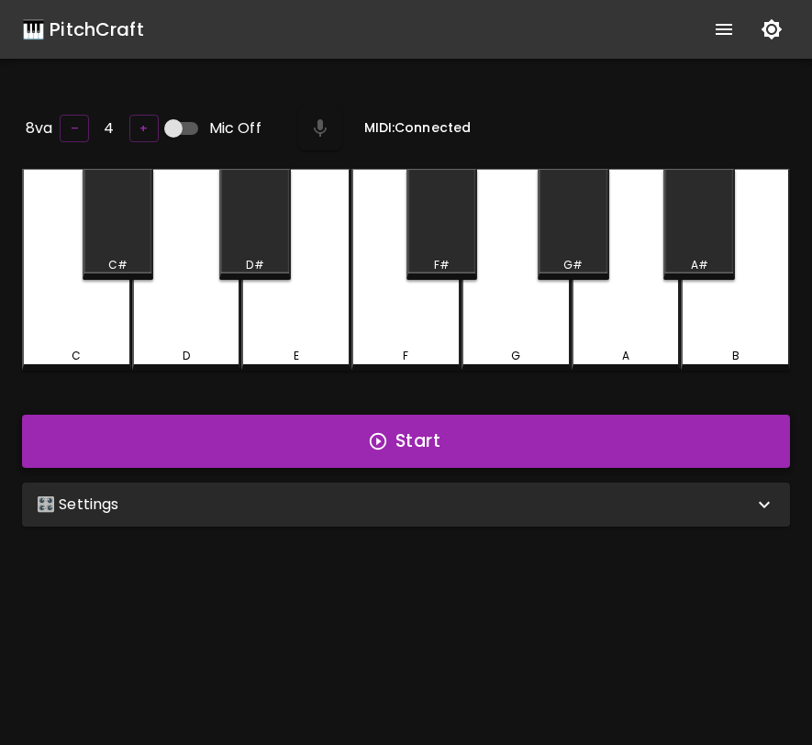
click at [552, 452] on button "Start" at bounding box center [406, 441] width 768 height 53
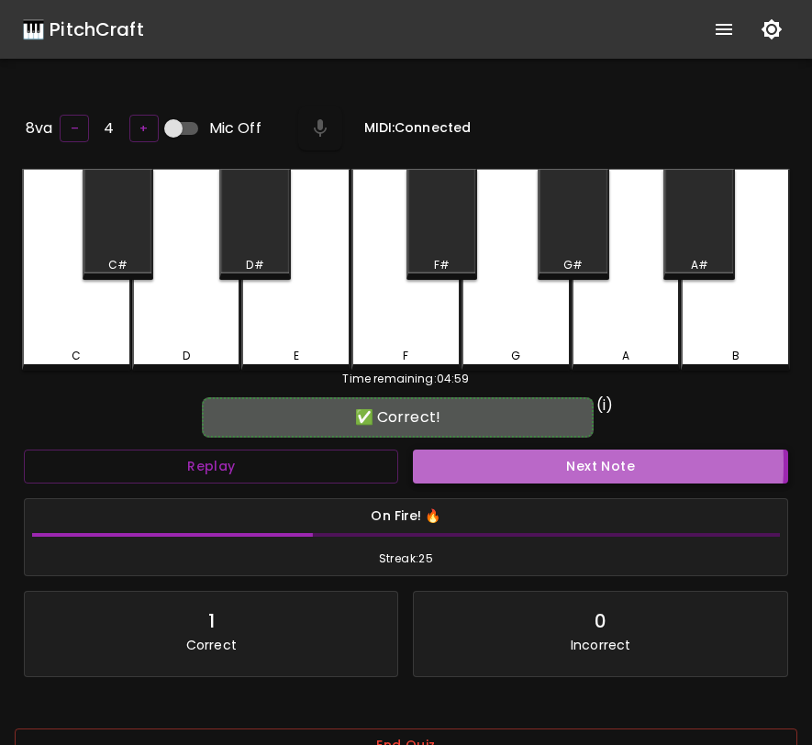
click at [495, 461] on button "Next Note" at bounding box center [600, 467] width 374 height 34
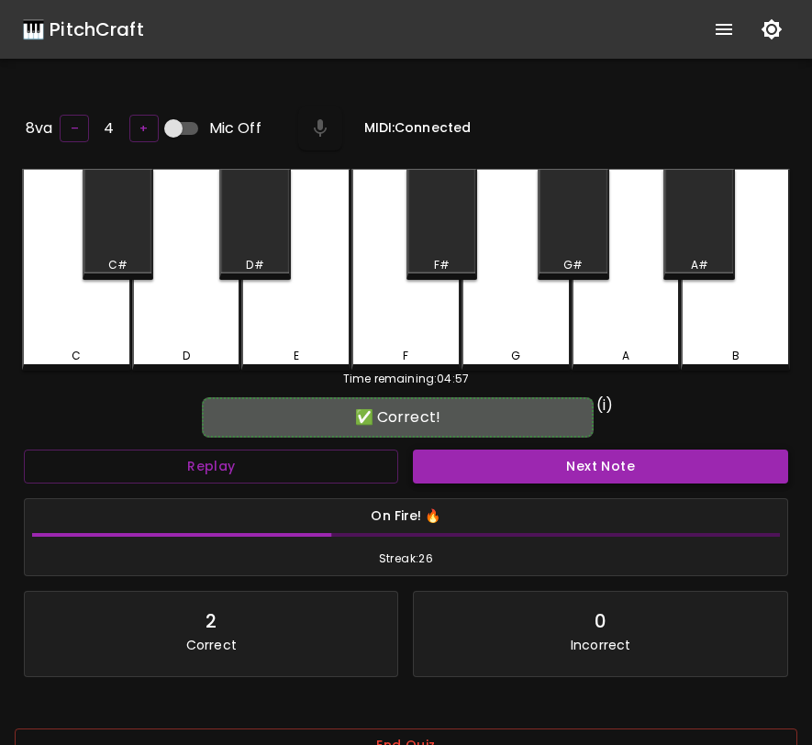
click at [493, 461] on button "Next Note" at bounding box center [600, 467] width 374 height 34
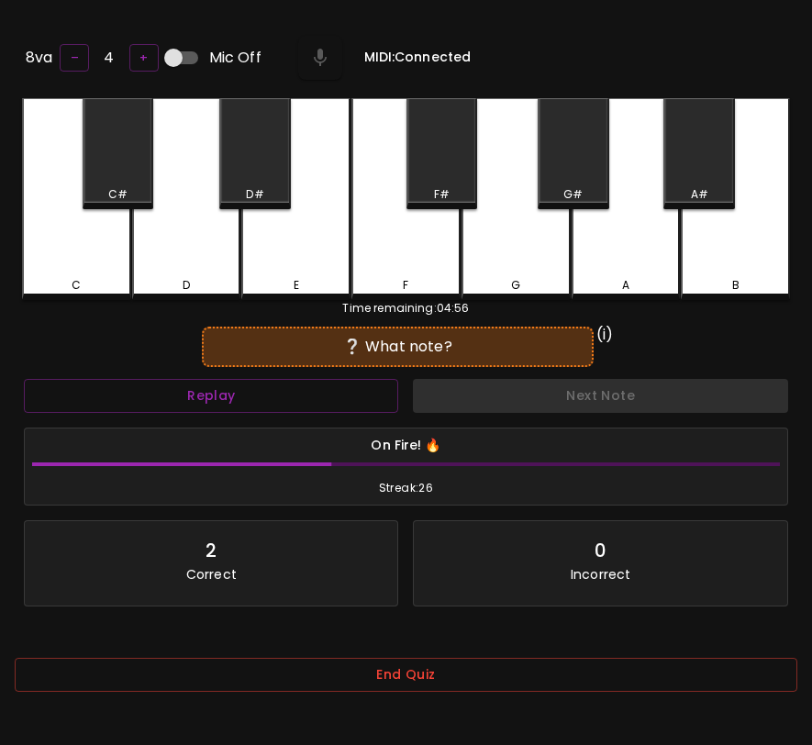
scroll to position [184, 0]
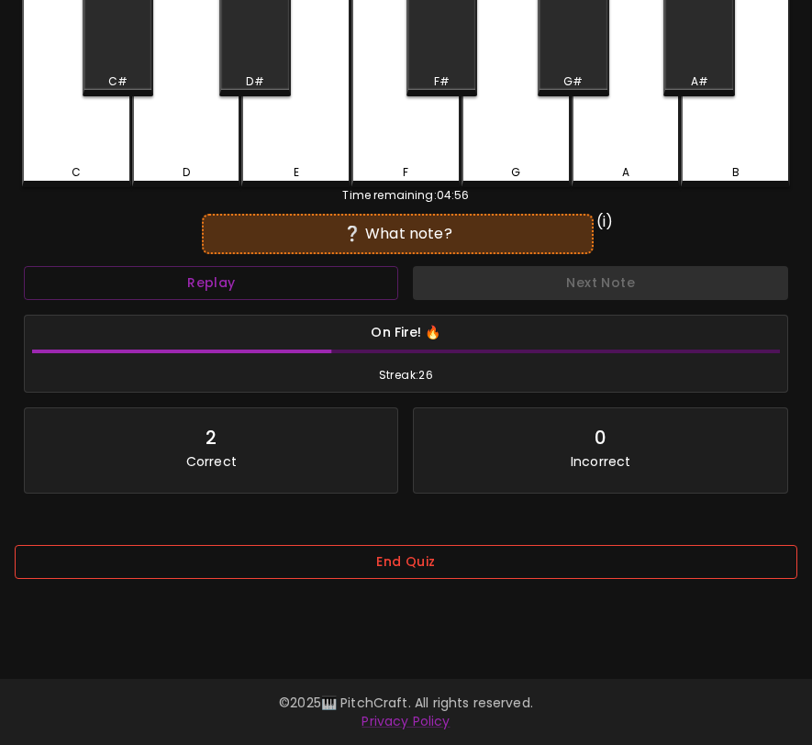
click at [464, 561] on button "End Quiz" at bounding box center [406, 562] width 783 height 34
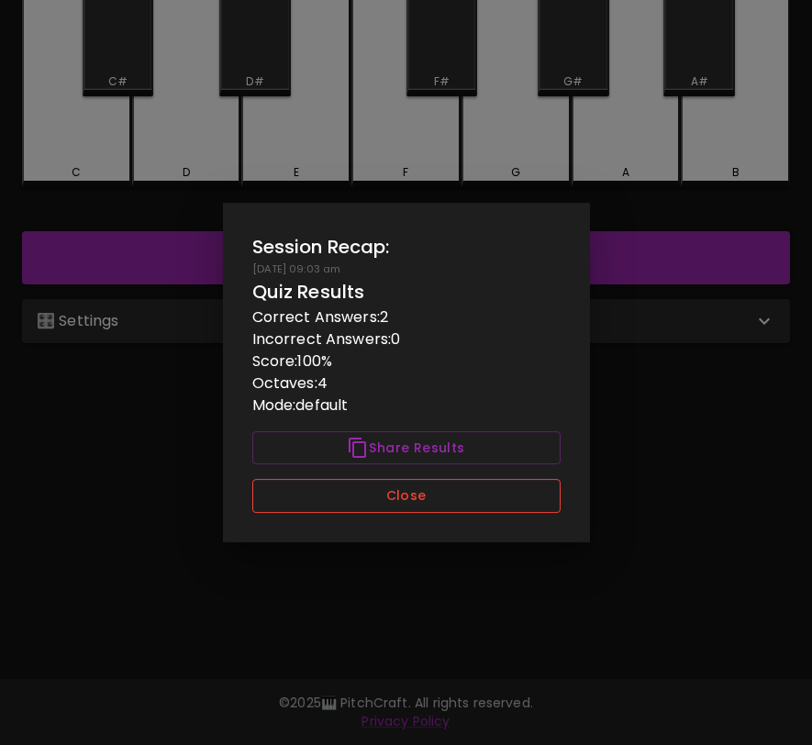
click at [466, 495] on button "Close" at bounding box center [406, 496] width 308 height 34
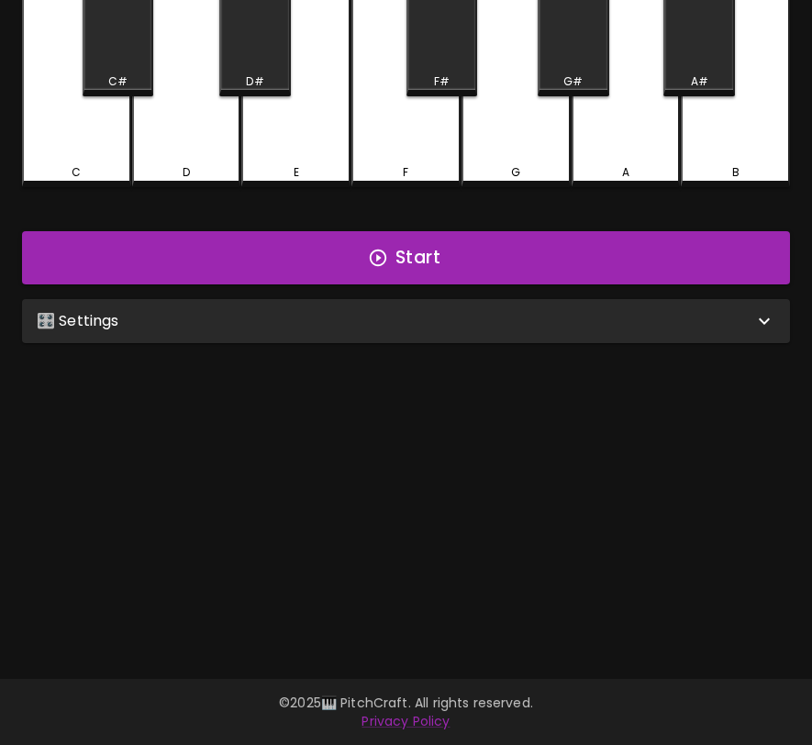
click at [475, 320] on div "🎛️ Settings" at bounding box center [395, 321] width 717 height 22
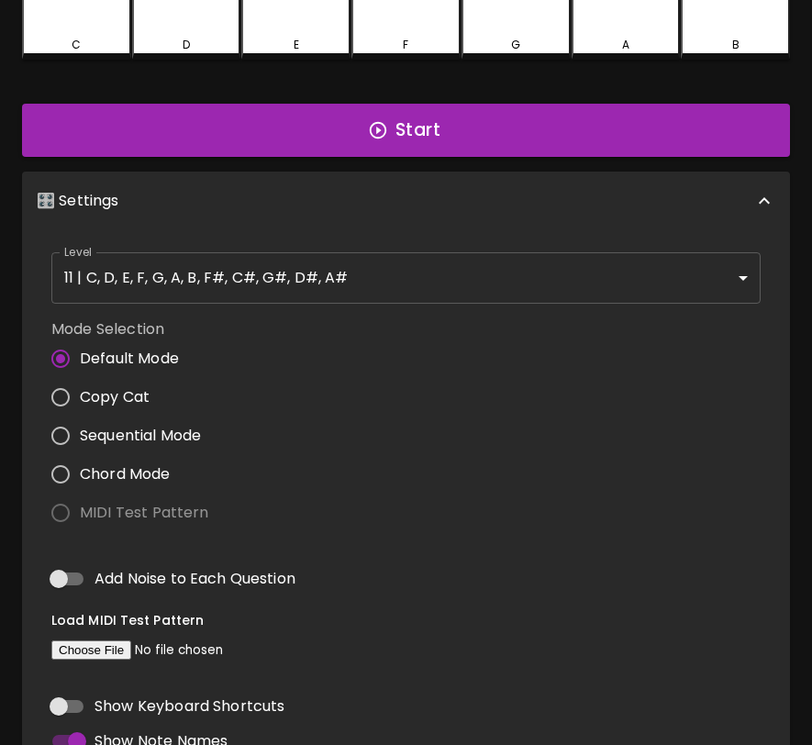
scroll to position [379, 0]
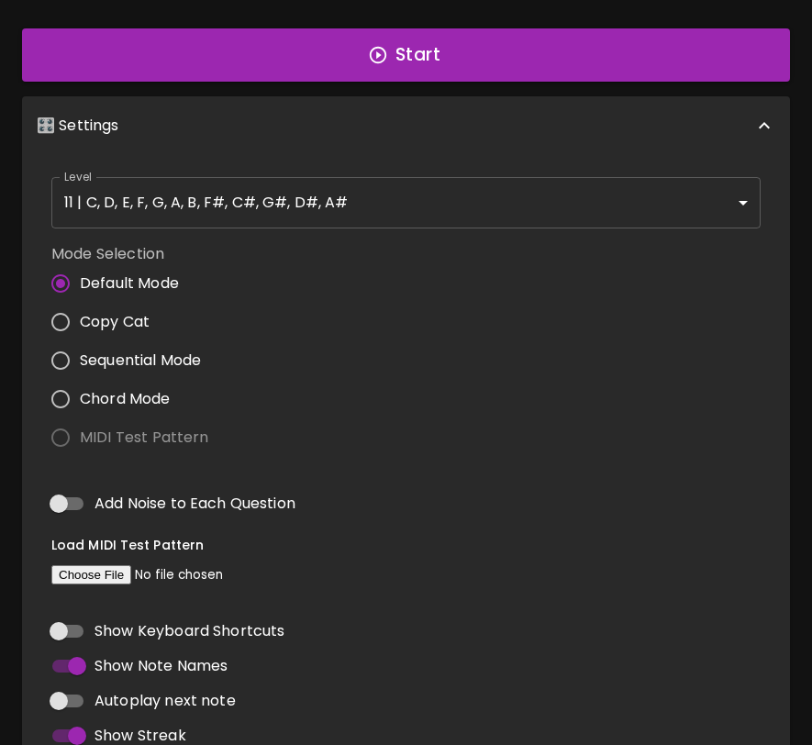
click at [97, 573] on input "file" at bounding box center [176, 574] width 250 height 19
type input "C:\fakepath\BWV772.MID"
click at [63, 431] on input "MIDI Test Pattern" at bounding box center [60, 437] width 39 height 39
radio input "true"
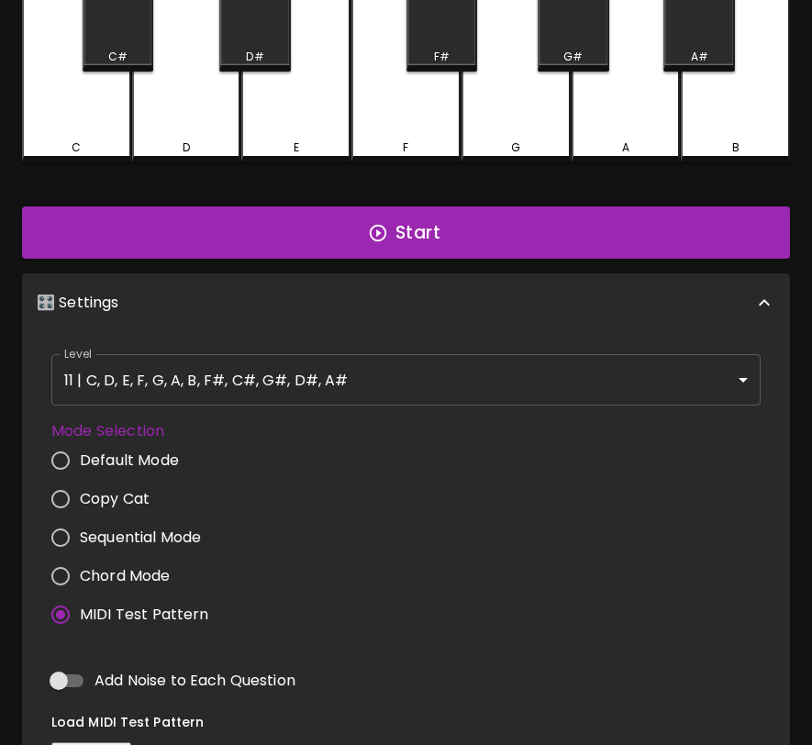
scroll to position [0, 0]
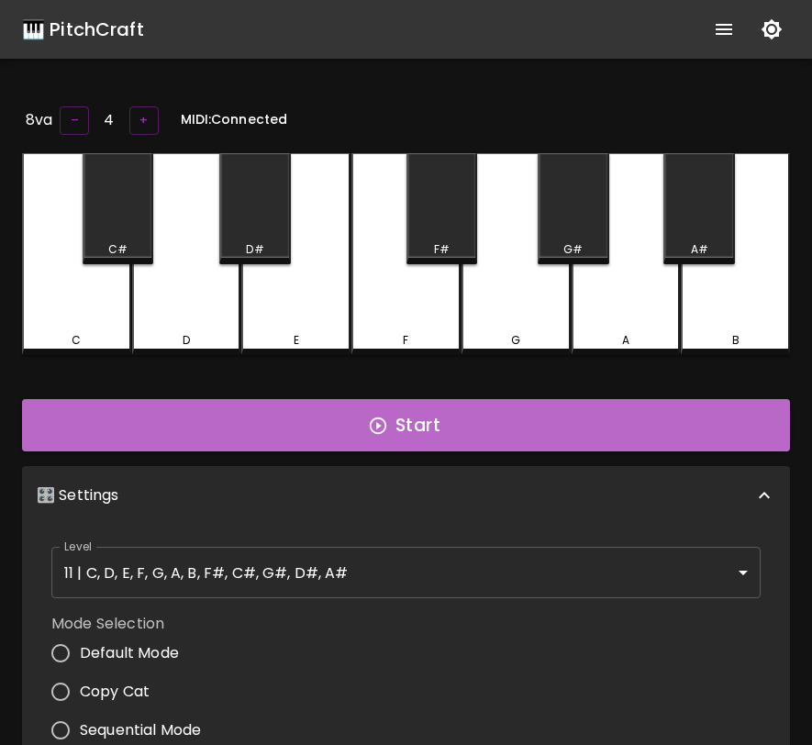
click at [353, 419] on button "Start" at bounding box center [406, 425] width 768 height 53
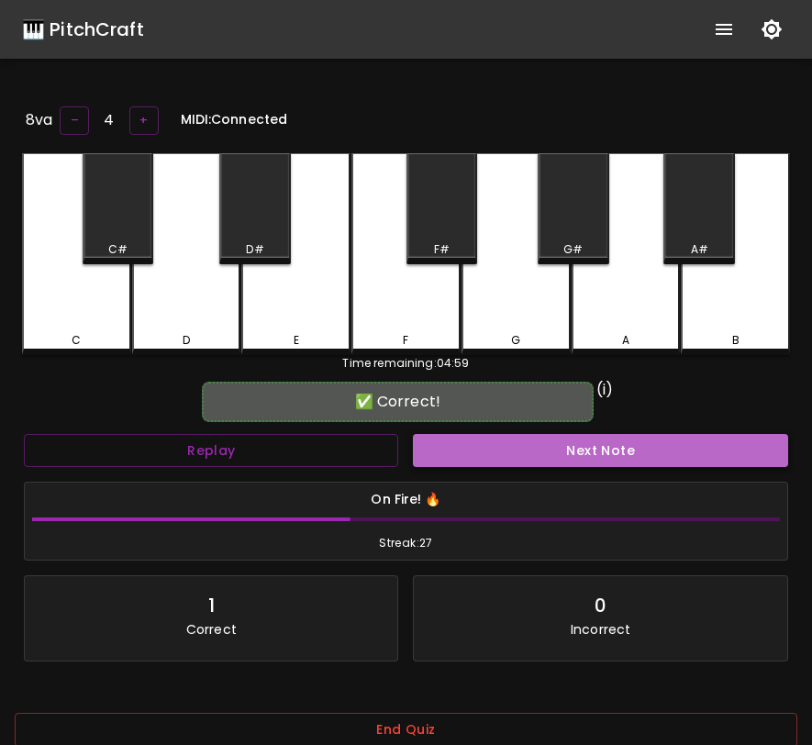
click at [652, 454] on button "Next Note" at bounding box center [600, 451] width 374 height 34
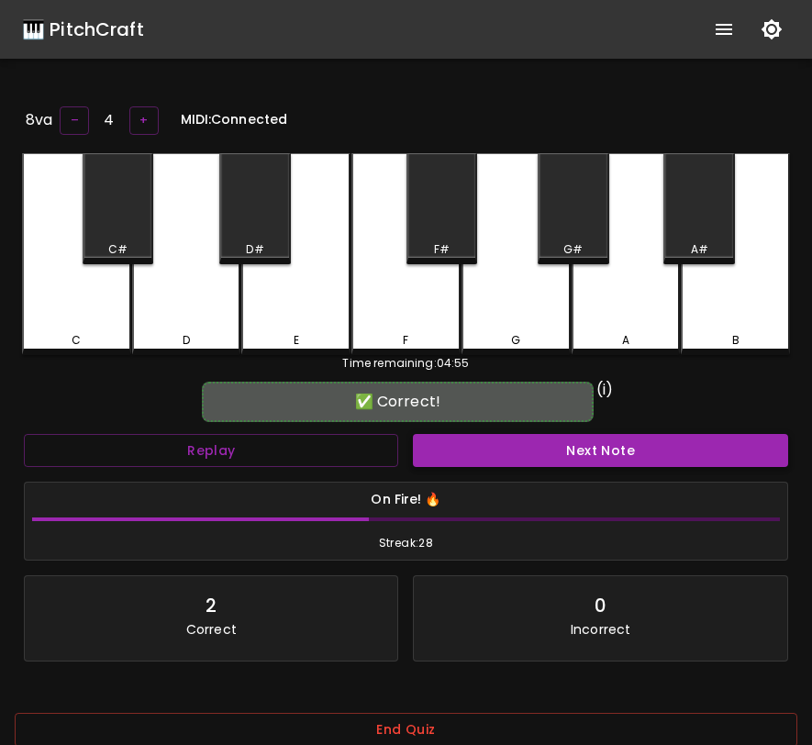
click at [726, 450] on button "Next Note" at bounding box center [600, 451] width 374 height 34
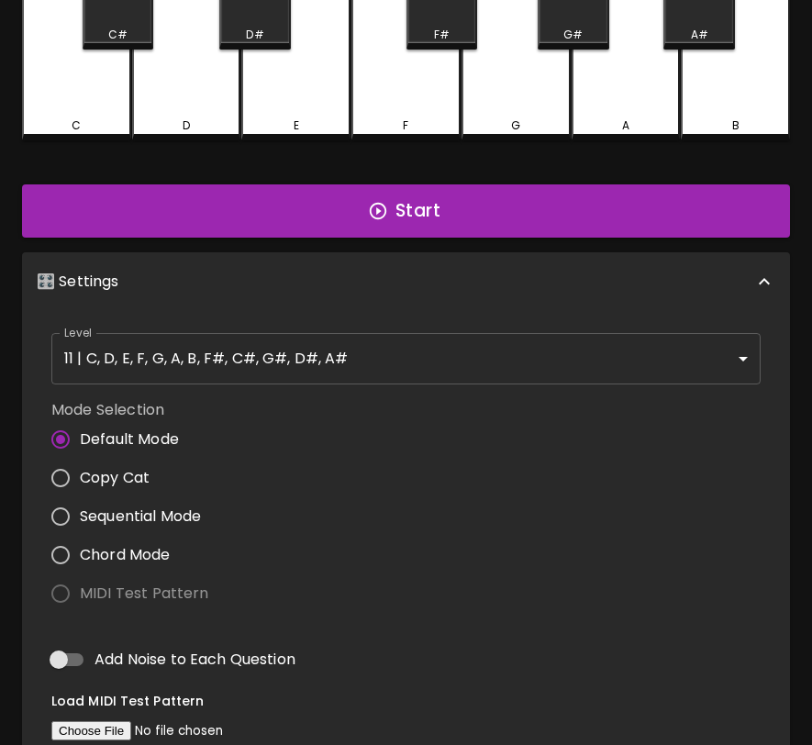
scroll to position [242, 0]
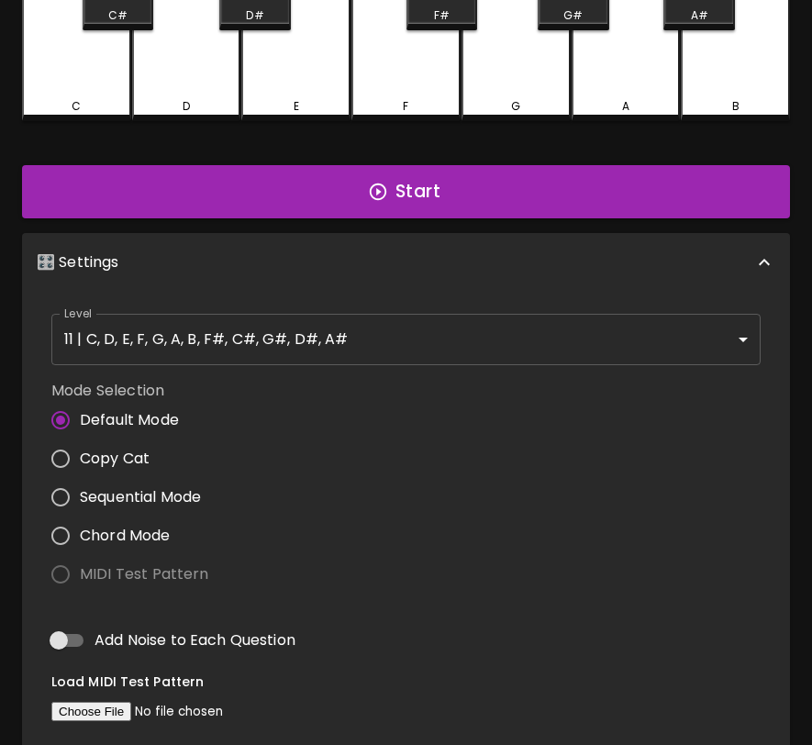
click at [86, 702] on input "file" at bounding box center [176, 711] width 250 height 19
type input "C:\fakepath\BWV772.MID"
click at [61, 567] on input "MIDI Test Pattern" at bounding box center [60, 574] width 39 height 39
radio input "true"
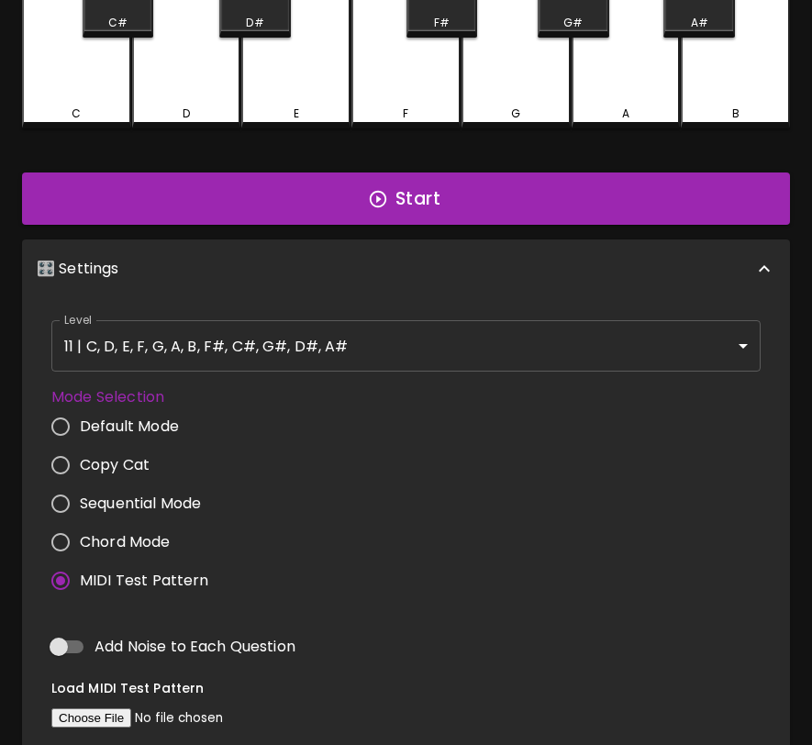
scroll to position [234, 0]
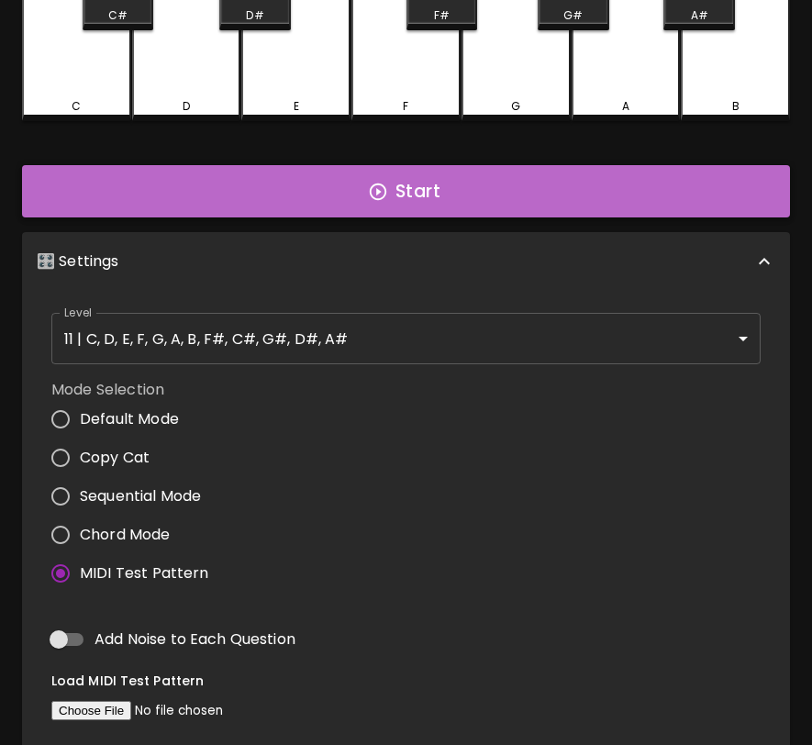
click at [294, 174] on button "Start" at bounding box center [406, 191] width 768 height 53
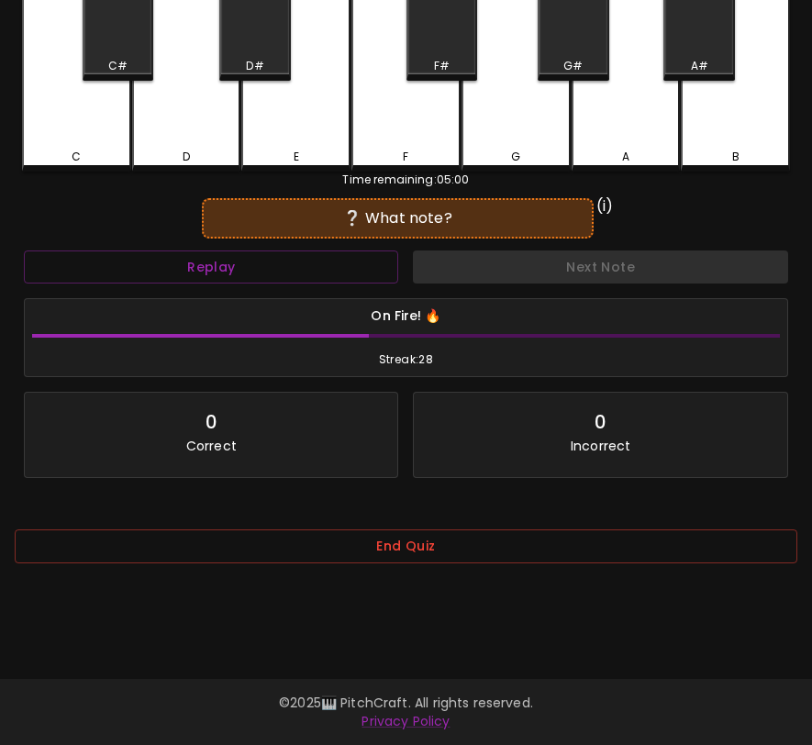
scroll to position [184, 0]
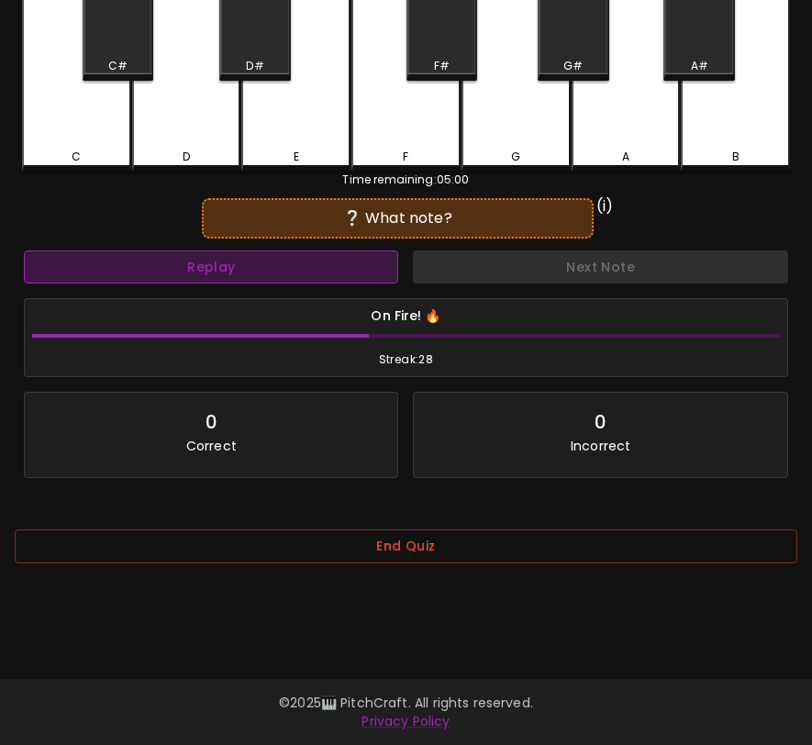
click at [348, 275] on button "Replay" at bounding box center [211, 268] width 374 height 34
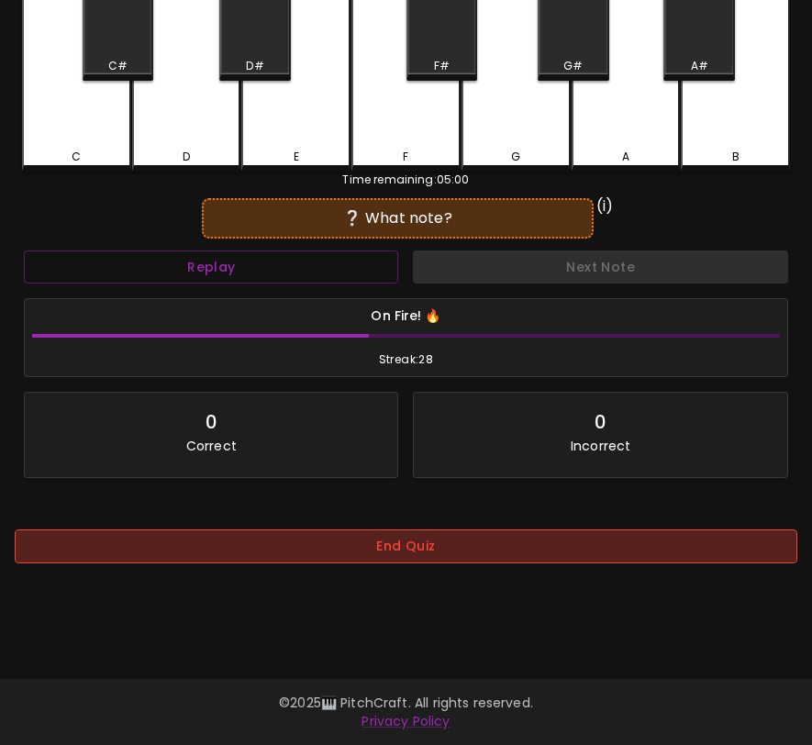
click at [592, 559] on button "End Quiz" at bounding box center [406, 547] width 783 height 34
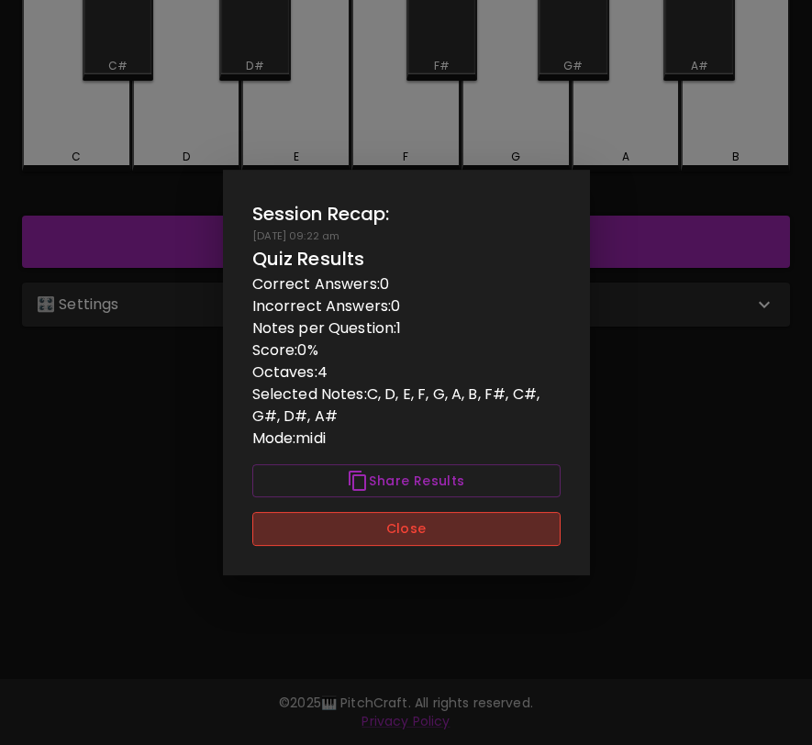
click at [305, 541] on button "Close" at bounding box center [406, 529] width 308 height 34
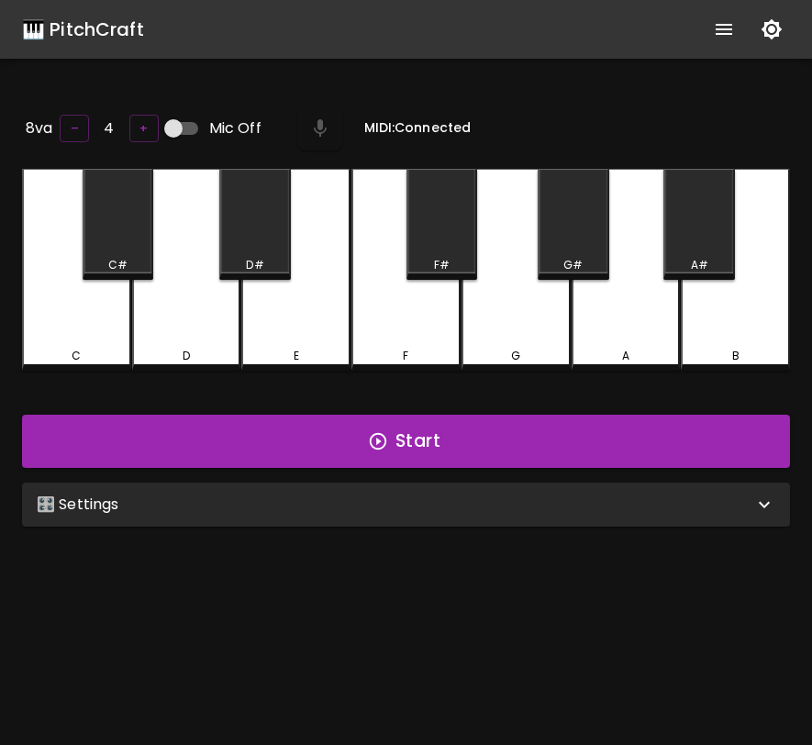
scroll to position [184, 0]
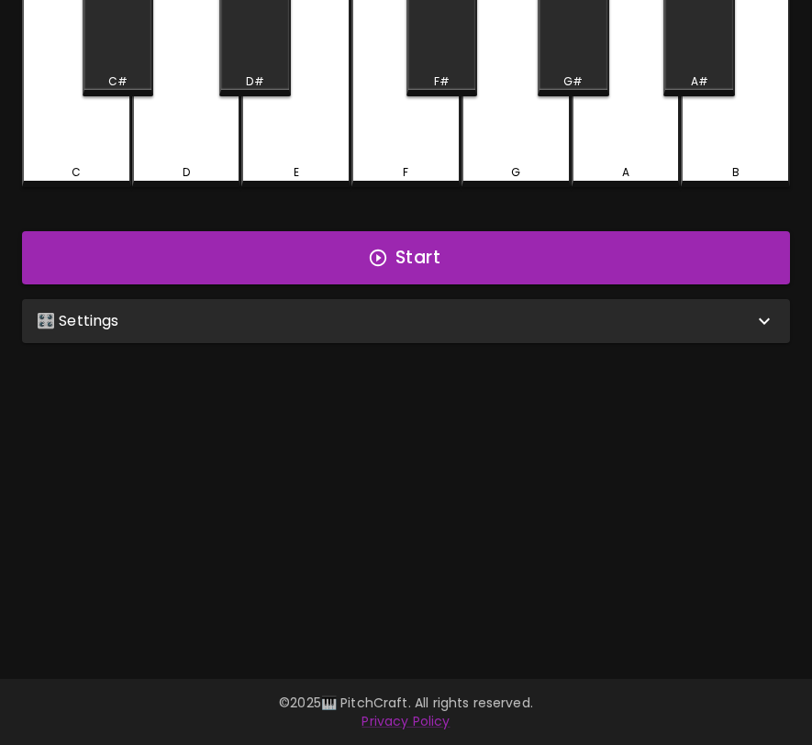
click at [487, 319] on div "🎛️ Settings" at bounding box center [395, 321] width 717 height 22
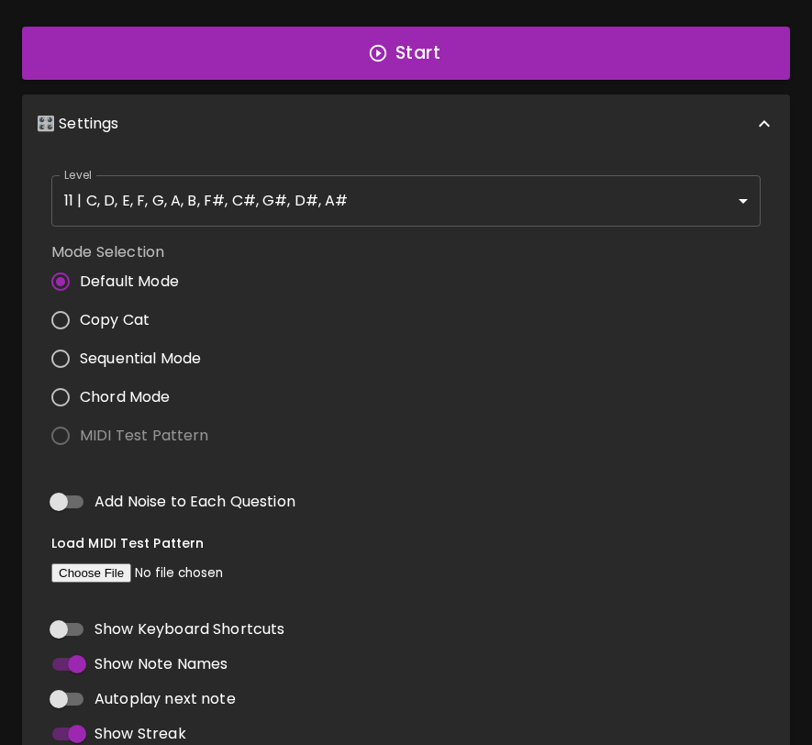
scroll to position [492, 0]
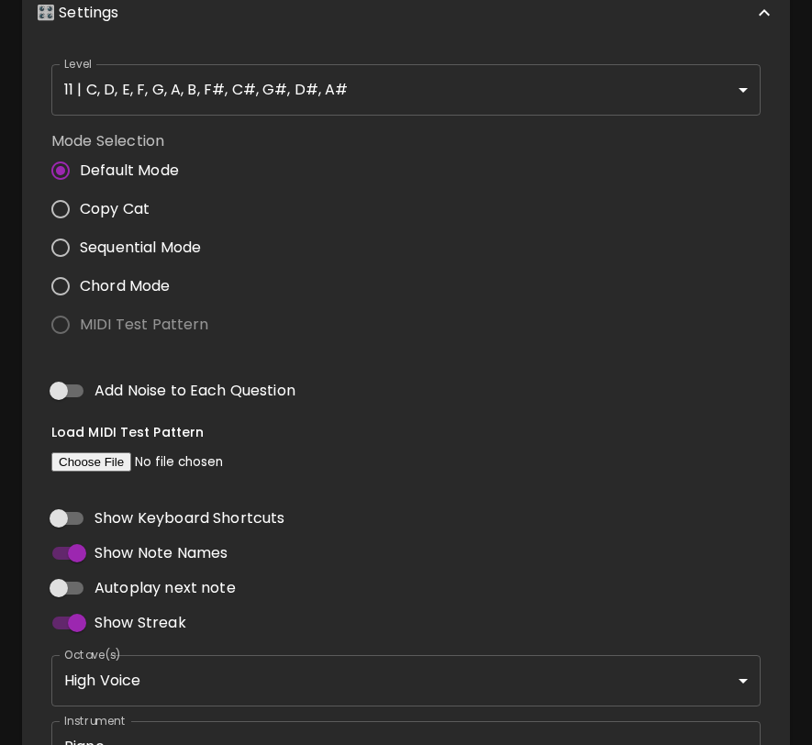
click at [95, 462] on input "file" at bounding box center [176, 461] width 250 height 19
type input "C:\fakepath\BWV772.MID"
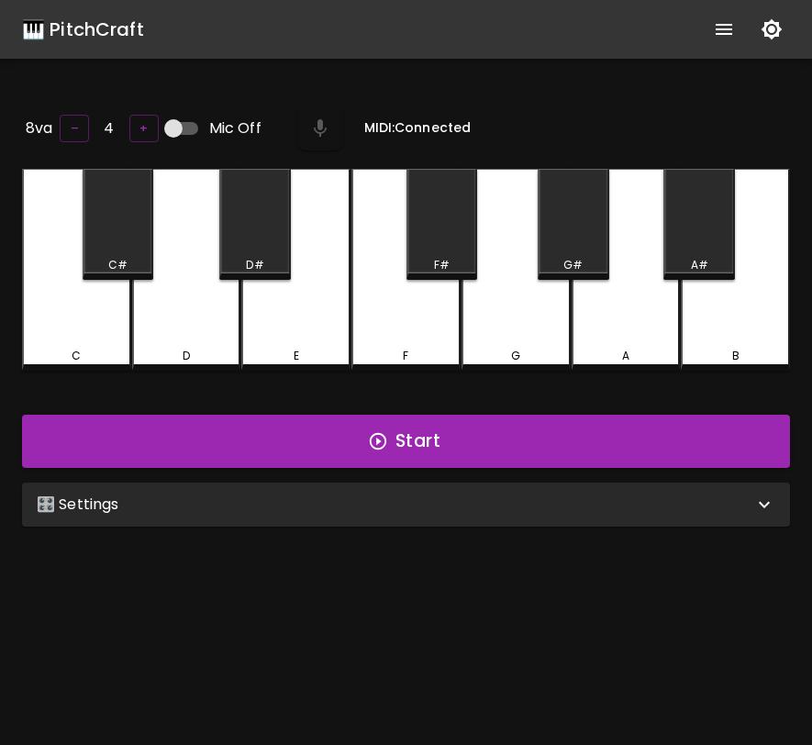
click at [279, 494] on div "🎛️ Settings" at bounding box center [395, 505] width 717 height 22
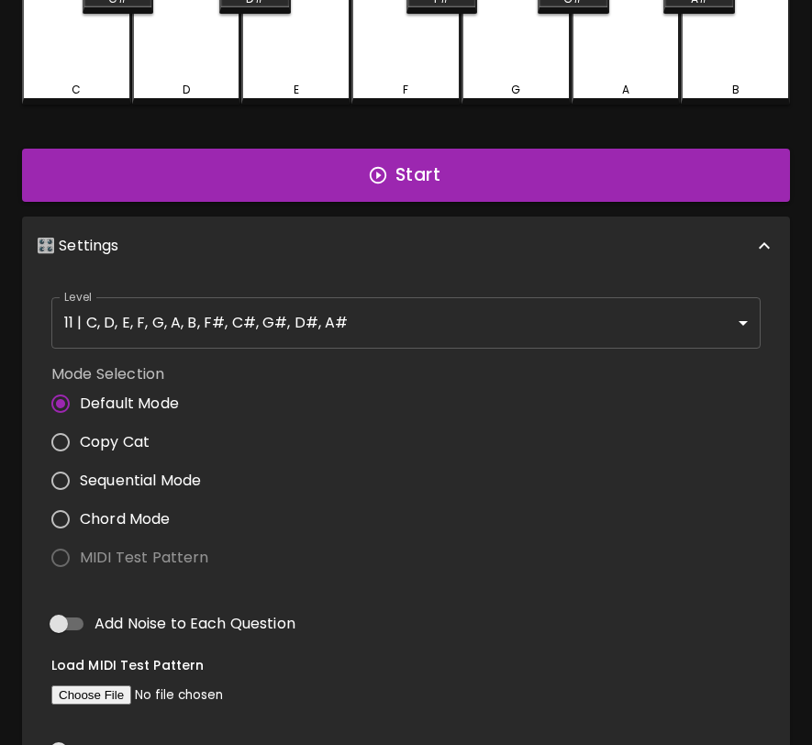
scroll to position [351, 0]
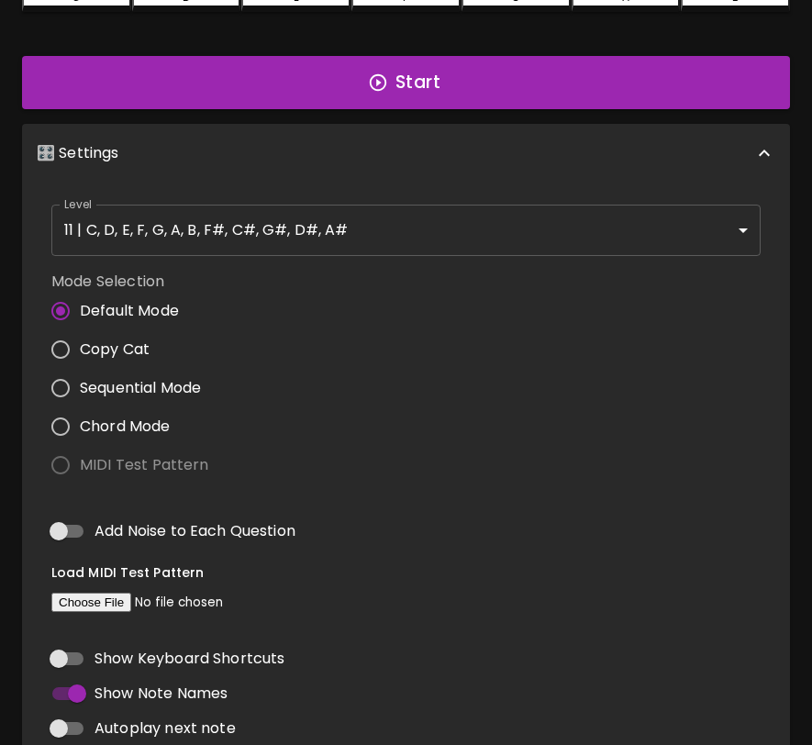
click at [94, 608] on input "file" at bounding box center [176, 602] width 250 height 19
type input "C:\fakepath\BWV772.MID"
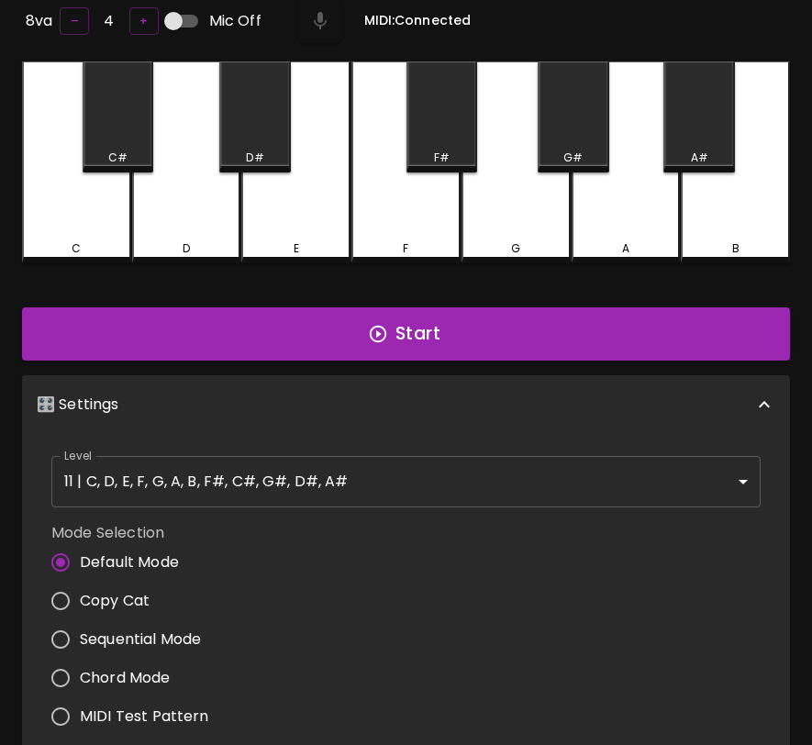
scroll to position [0, 0]
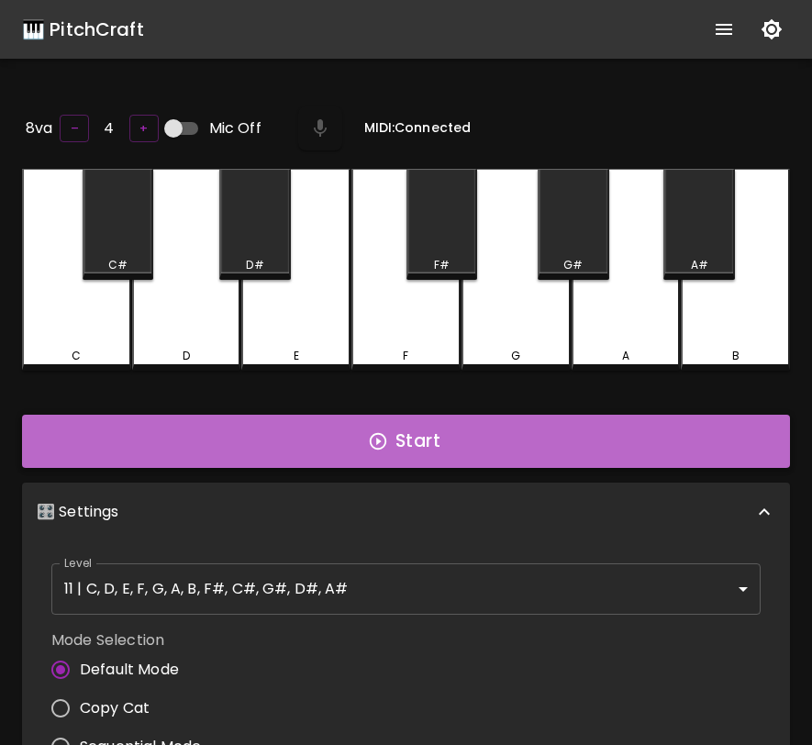
click at [502, 431] on button "Start" at bounding box center [406, 441] width 768 height 53
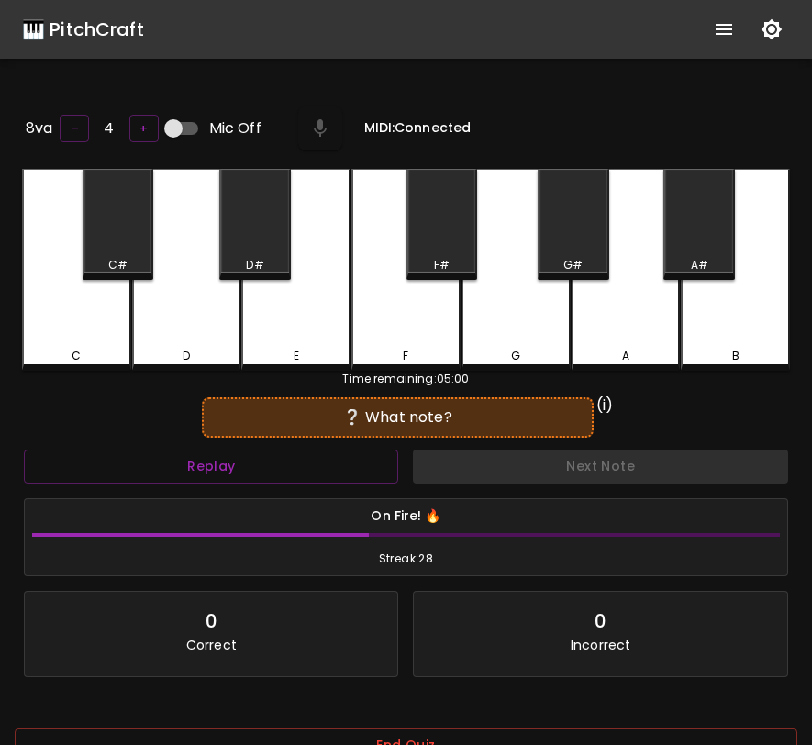
click at [378, 320] on div "F" at bounding box center [405, 270] width 109 height 202
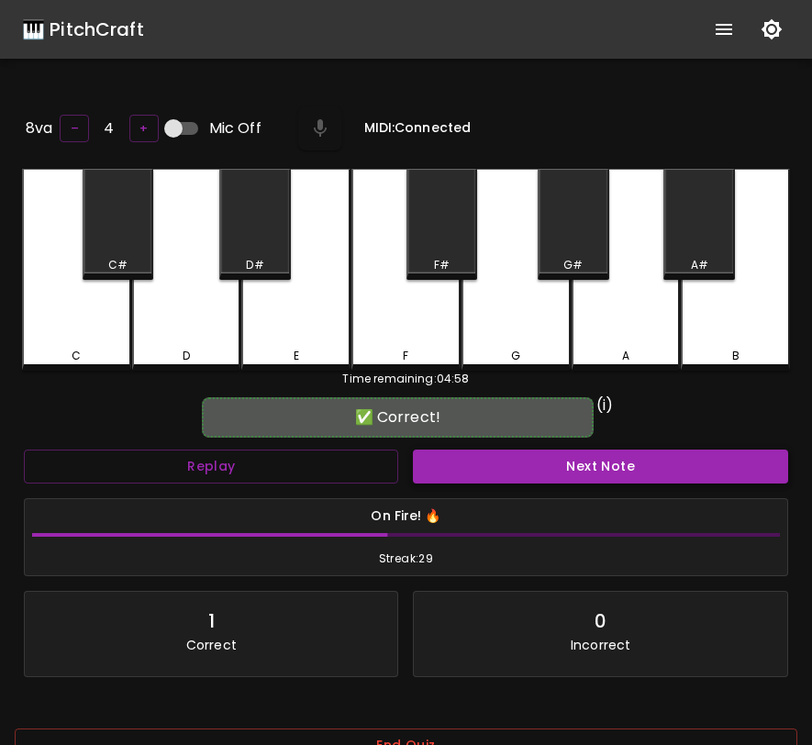
click at [502, 465] on button "Next Note" at bounding box center [600, 467] width 374 height 34
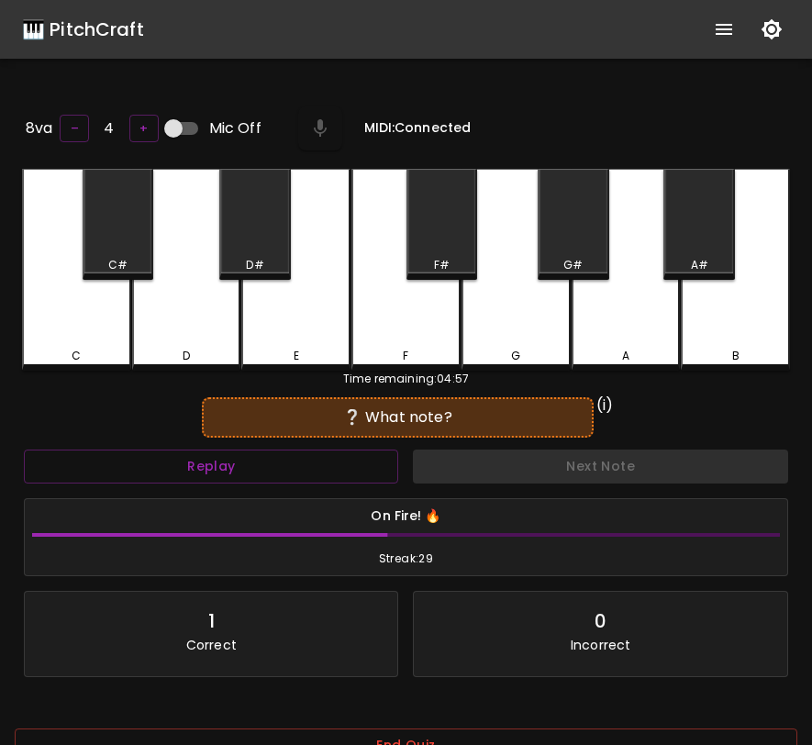
click at [597, 343] on div "A" at bounding box center [626, 270] width 109 height 202
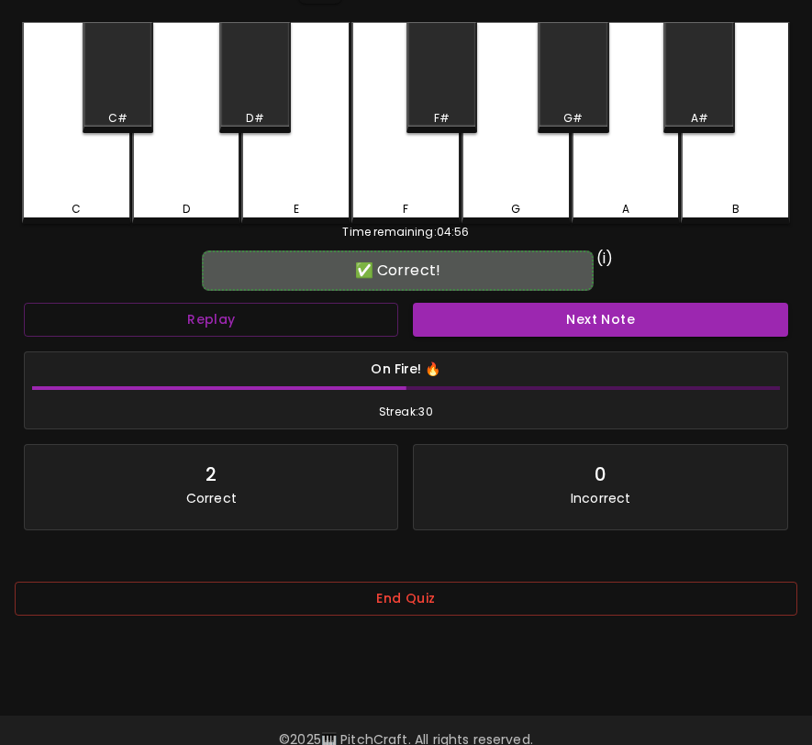
scroll to position [154, 0]
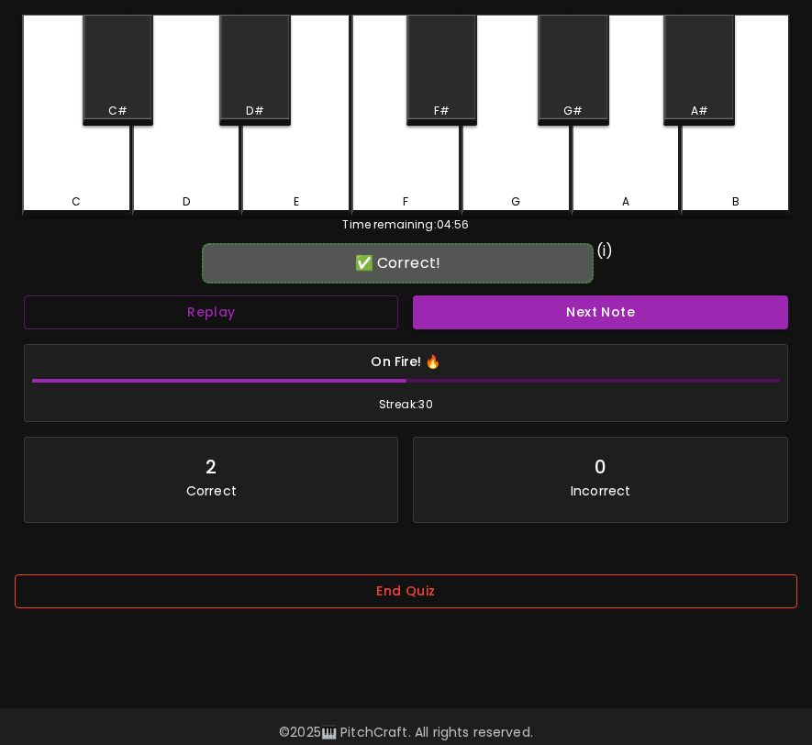
click at [629, 605] on button "End Quiz" at bounding box center [406, 591] width 783 height 34
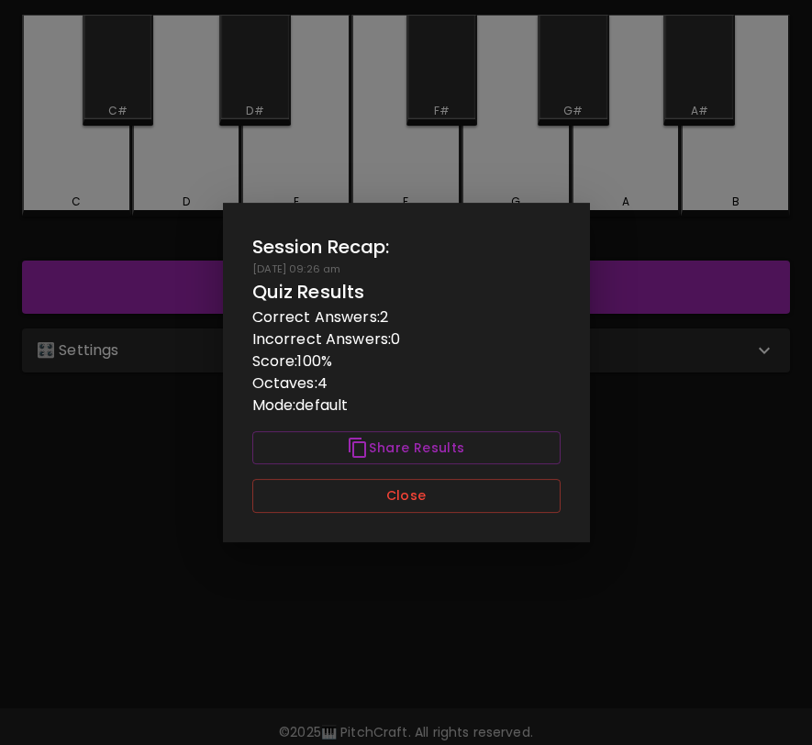
click at [512, 476] on div "Session Recap: [DATE] 09:26 am Quiz Results Correct Answers: 2 Incorrect Answer…" at bounding box center [406, 373] width 367 height 340
click at [510, 484] on button "Close" at bounding box center [406, 496] width 308 height 34
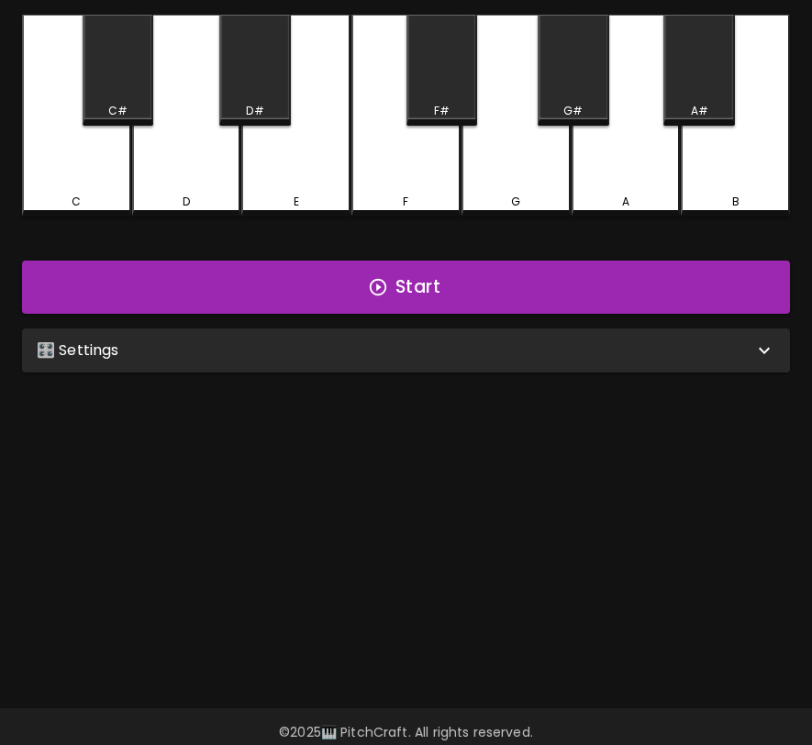
click at [554, 329] on div "🎛️ Settings" at bounding box center [406, 351] width 768 height 44
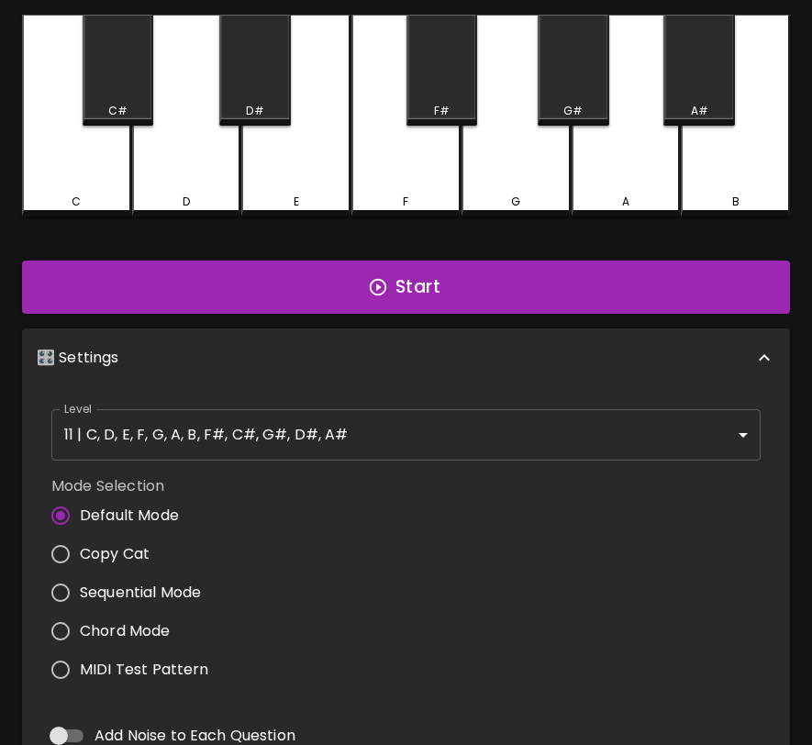
scroll to position [7, 0]
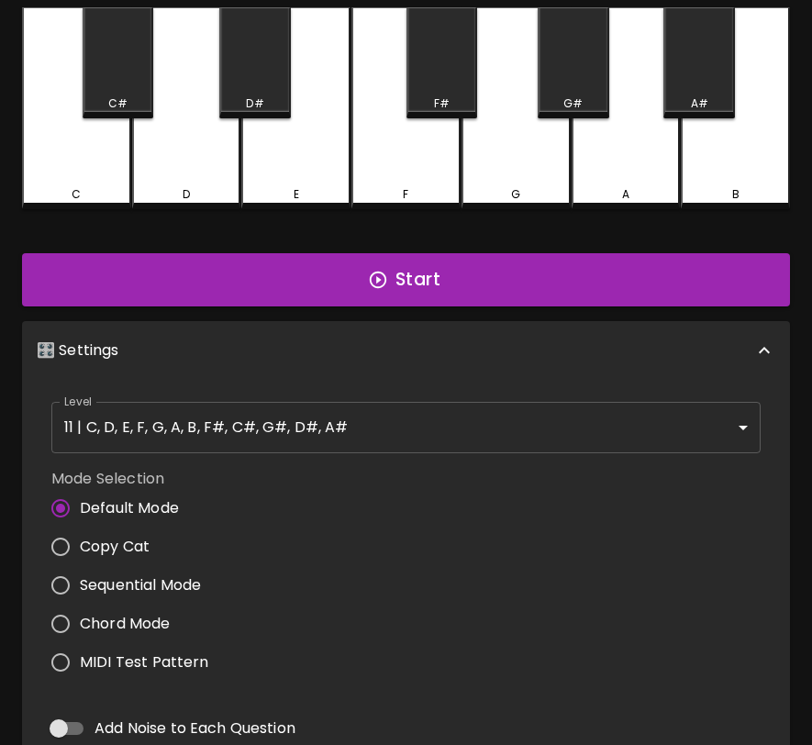
click at [110, 658] on span "MIDI Test Pattern" at bounding box center [144, 663] width 129 height 22
click at [80, 658] on input "MIDI Test Pattern" at bounding box center [60, 662] width 39 height 39
radio input "true"
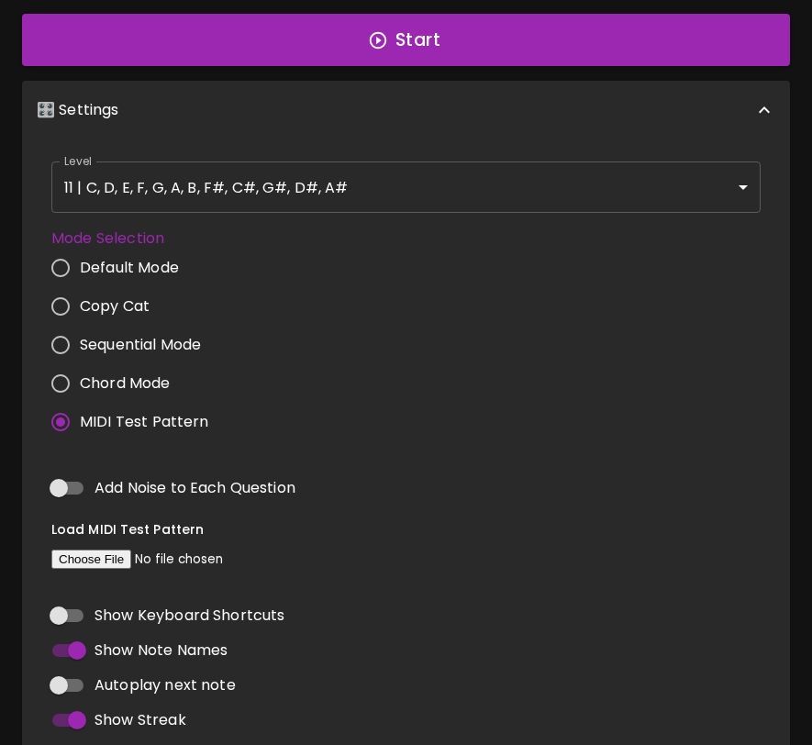
scroll to position [511, 0]
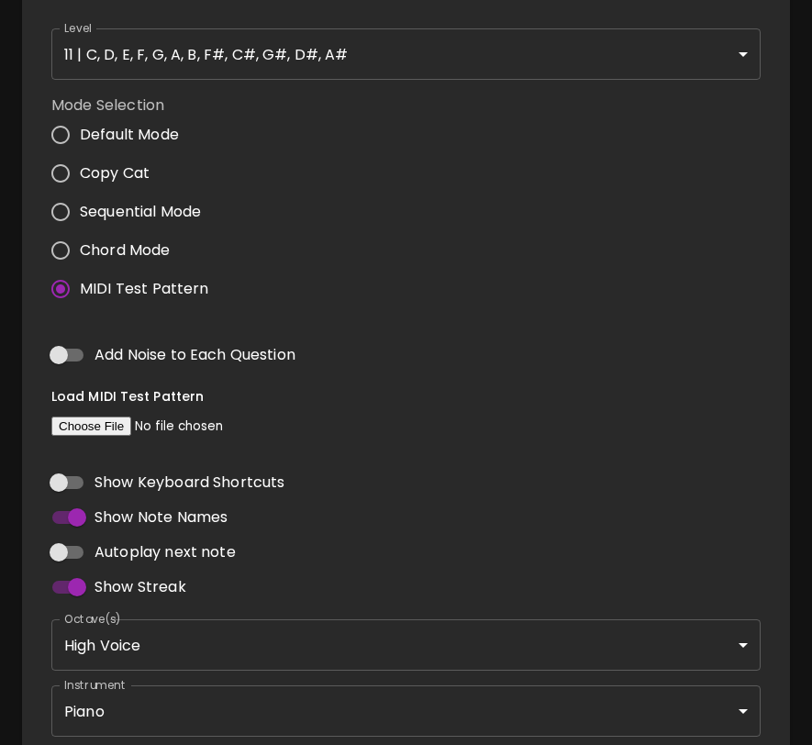
click at [108, 417] on input "file" at bounding box center [176, 426] width 250 height 19
type input "C:\fakepath\BWV772.MID"
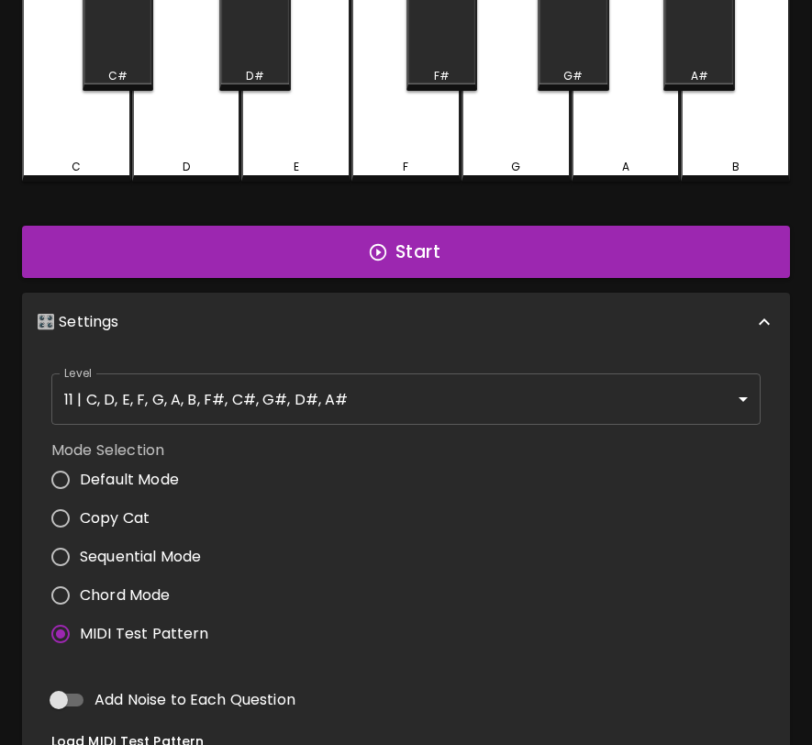
scroll to position [112, 0]
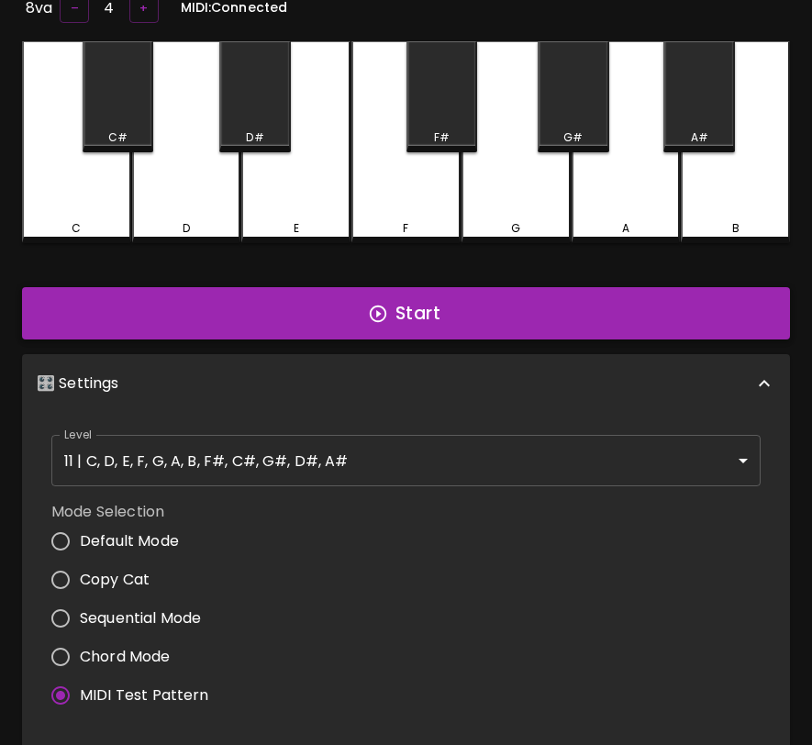
click at [463, 311] on button "Start" at bounding box center [406, 313] width 768 height 53
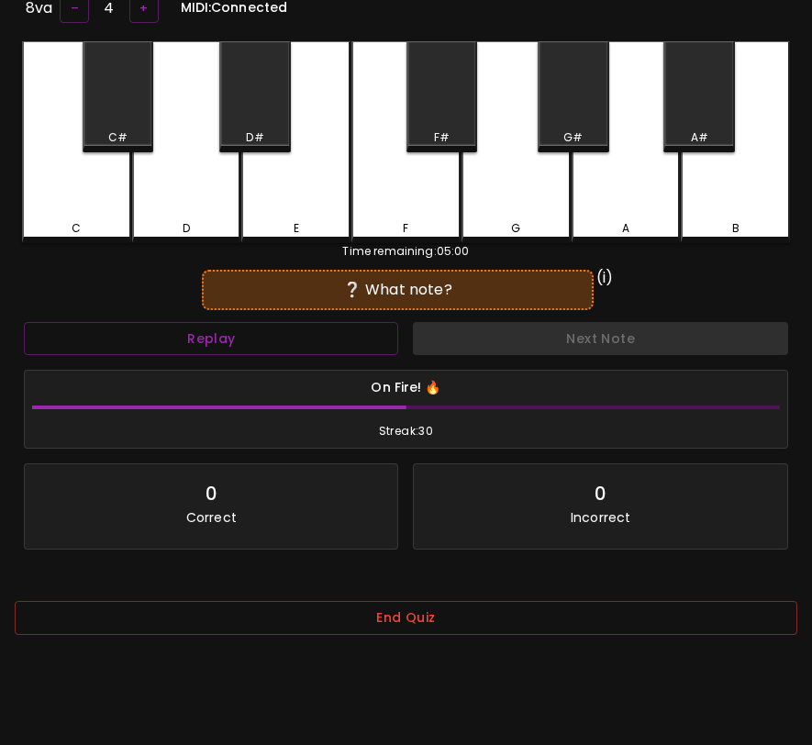
click at [334, 315] on div "Replay" at bounding box center [211, 339] width 389 height 49
click at [334, 330] on button "Replay" at bounding box center [211, 339] width 374 height 34
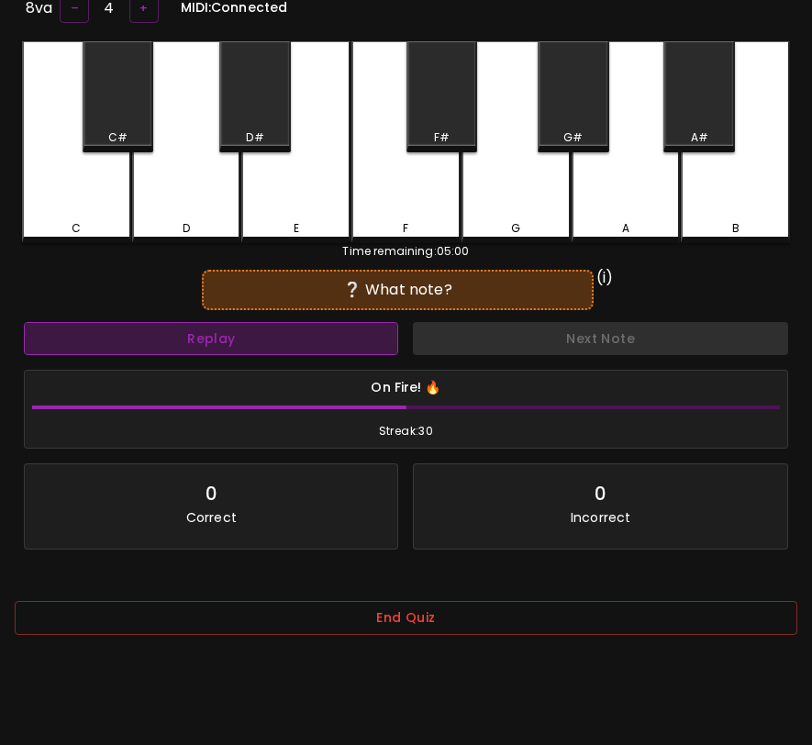
click at [335, 331] on button "Replay" at bounding box center [211, 339] width 374 height 34
